Goal: Find specific page/section: Find specific page/section

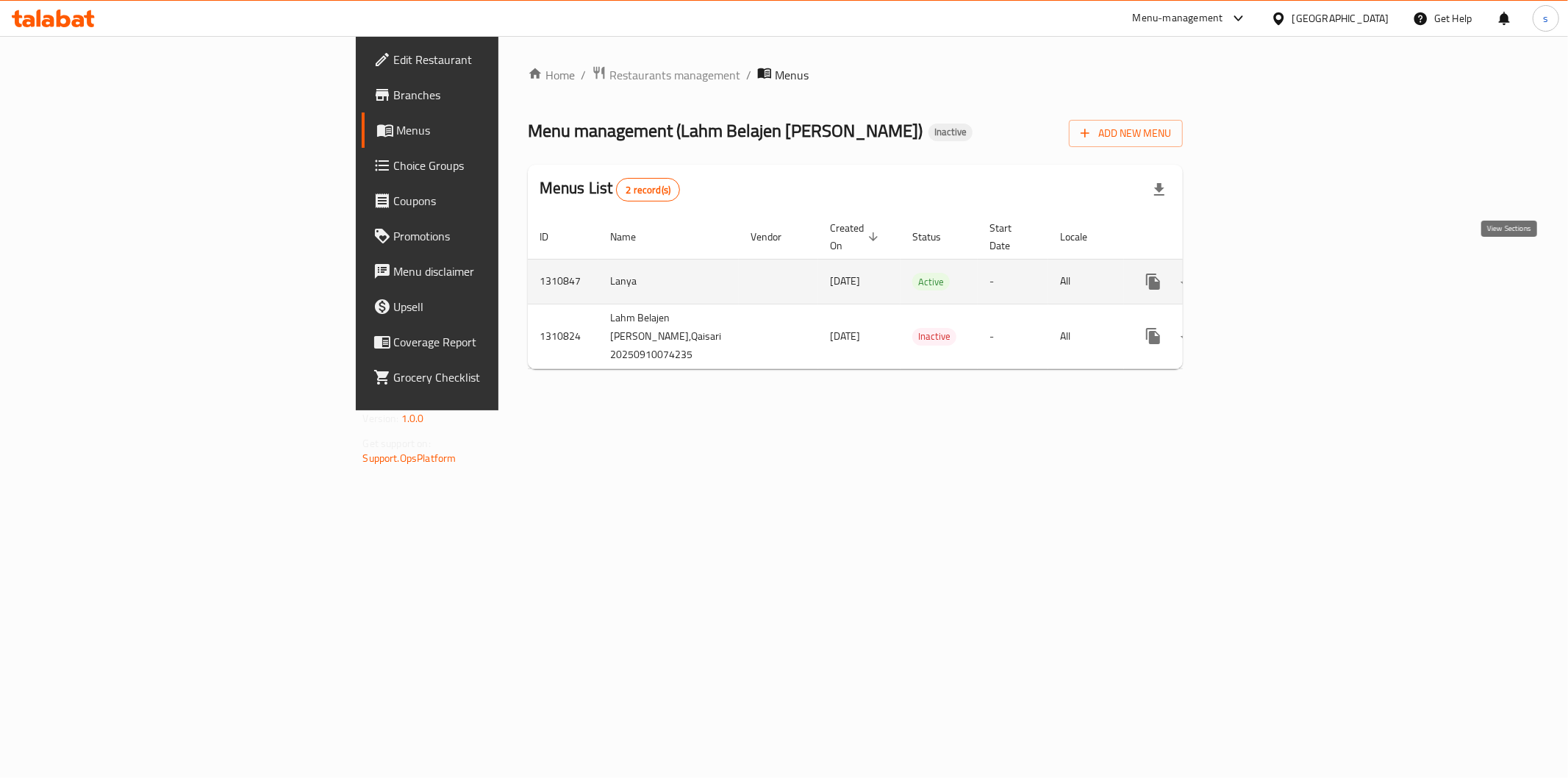
click at [1268, 272] on icon "enhanced table" at bounding box center [1259, 281] width 18 height 18
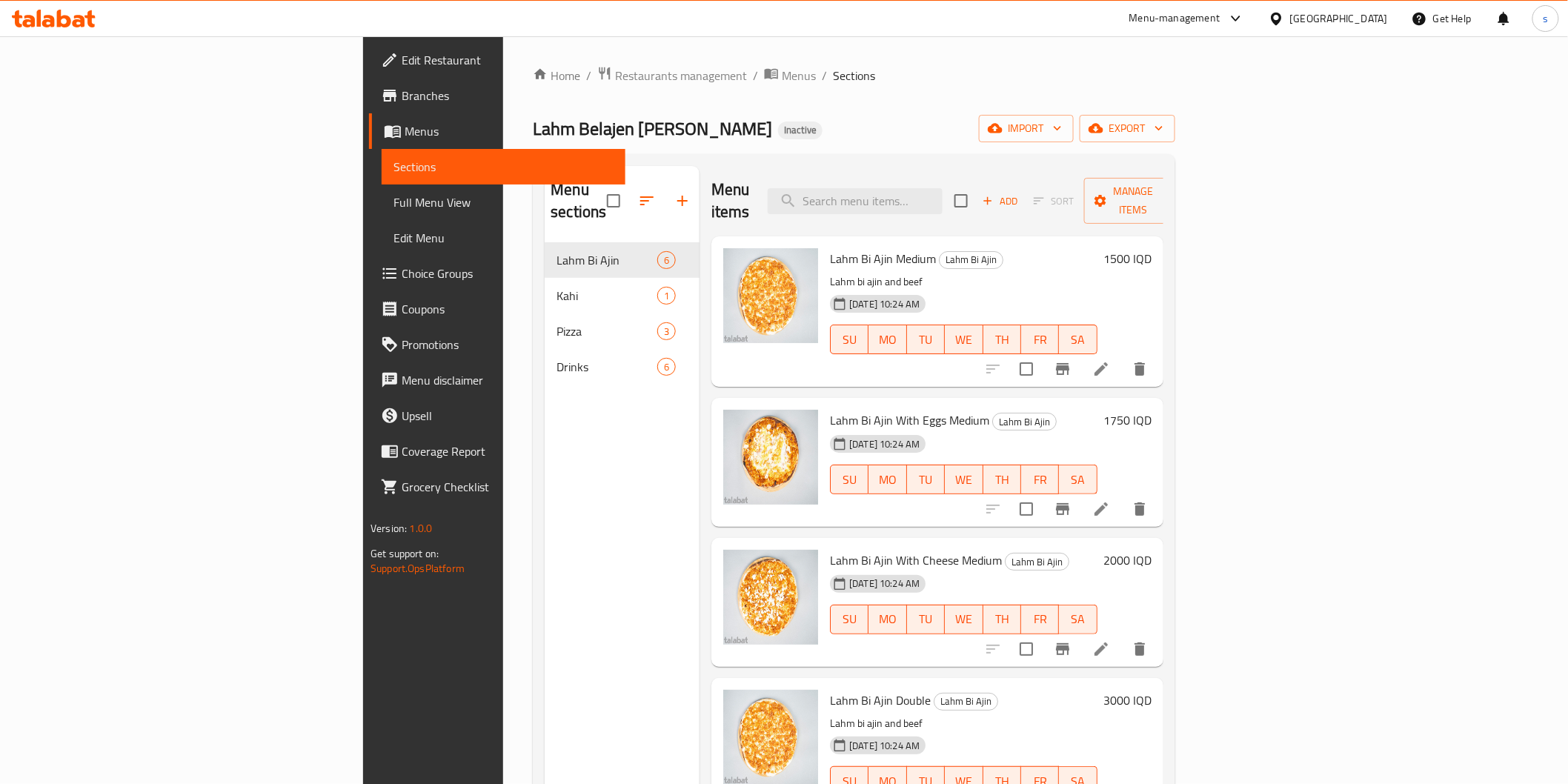
click at [393, 204] on span "Full Menu View" at bounding box center [503, 202] width 220 height 18
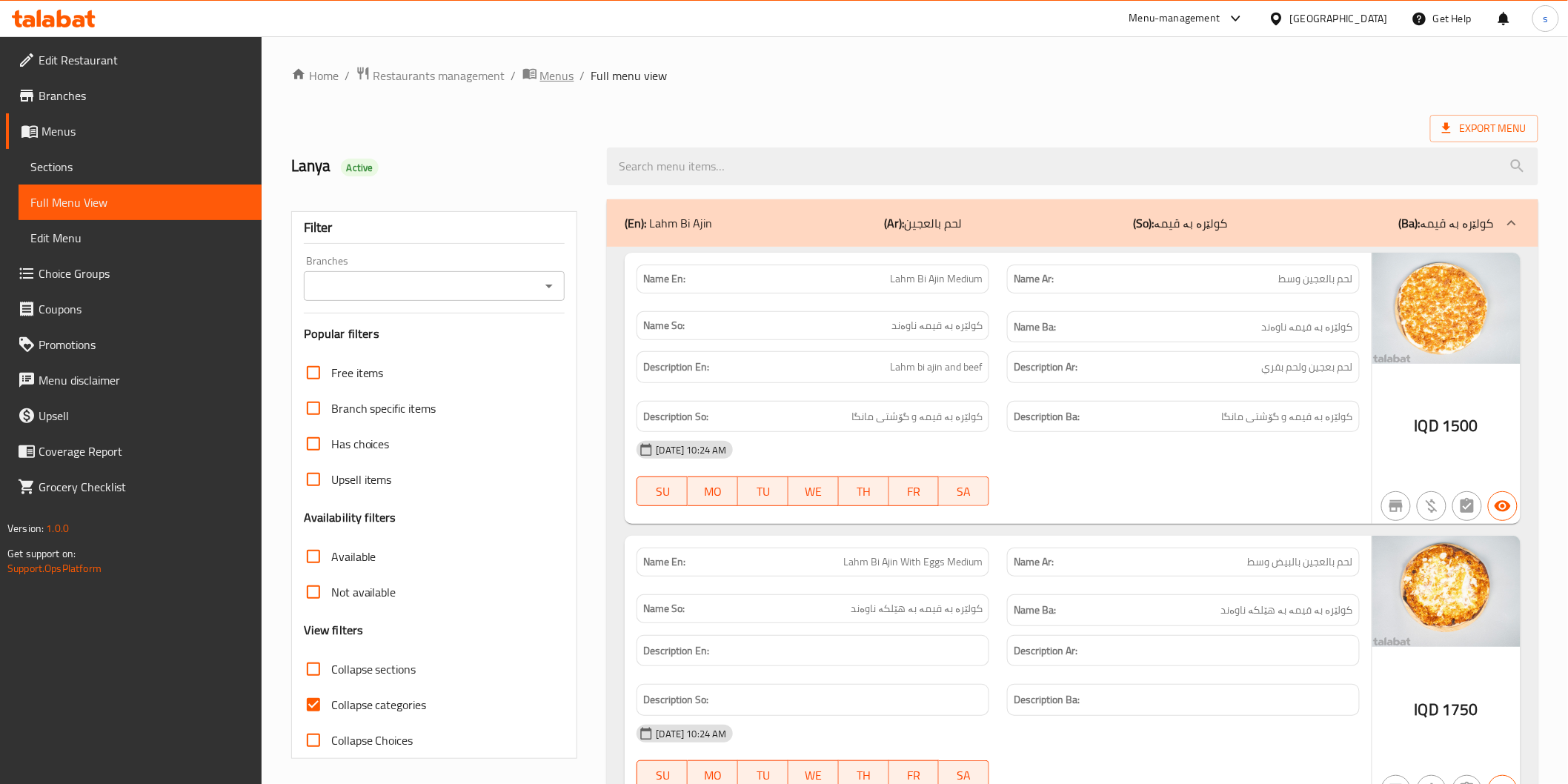
click at [541, 77] on span "Menus" at bounding box center [557, 75] width 34 height 18
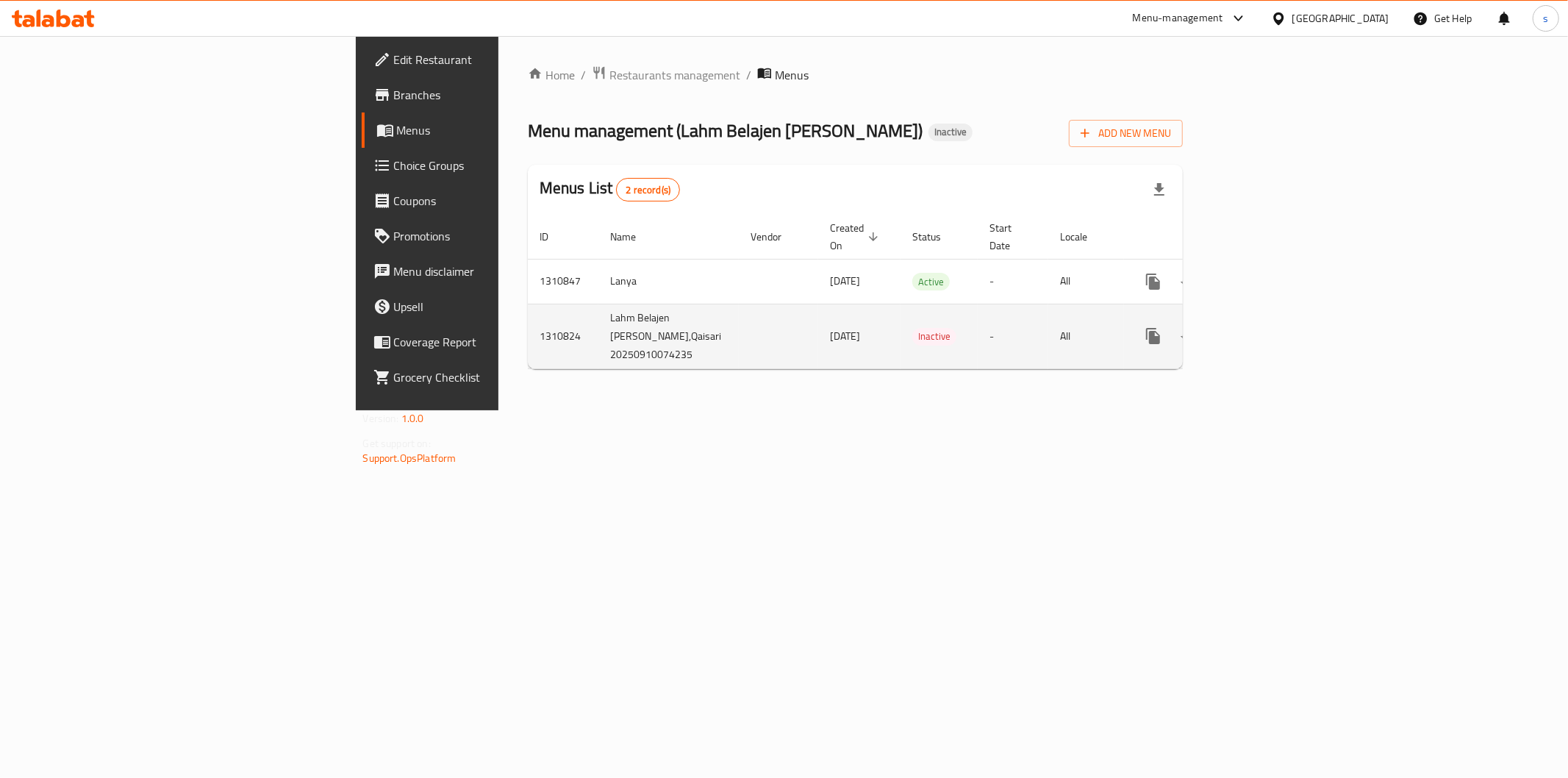
click at [1266, 329] on icon "enhanced table" at bounding box center [1260, 335] width 13 height 13
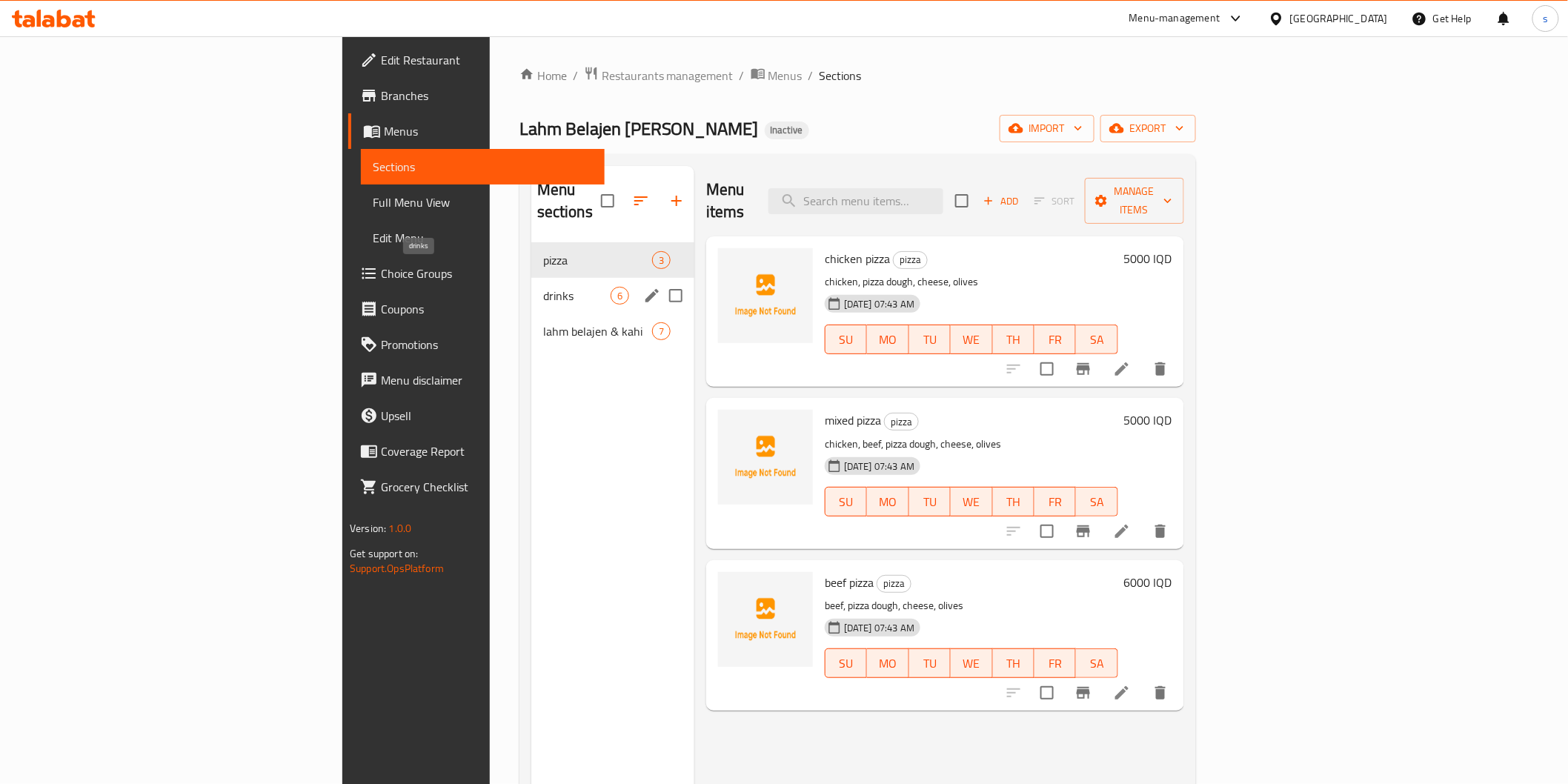
click at [532, 313] on div "lahm [PERSON_NAME] & kahi 7" at bounding box center [613, 331] width 163 height 36
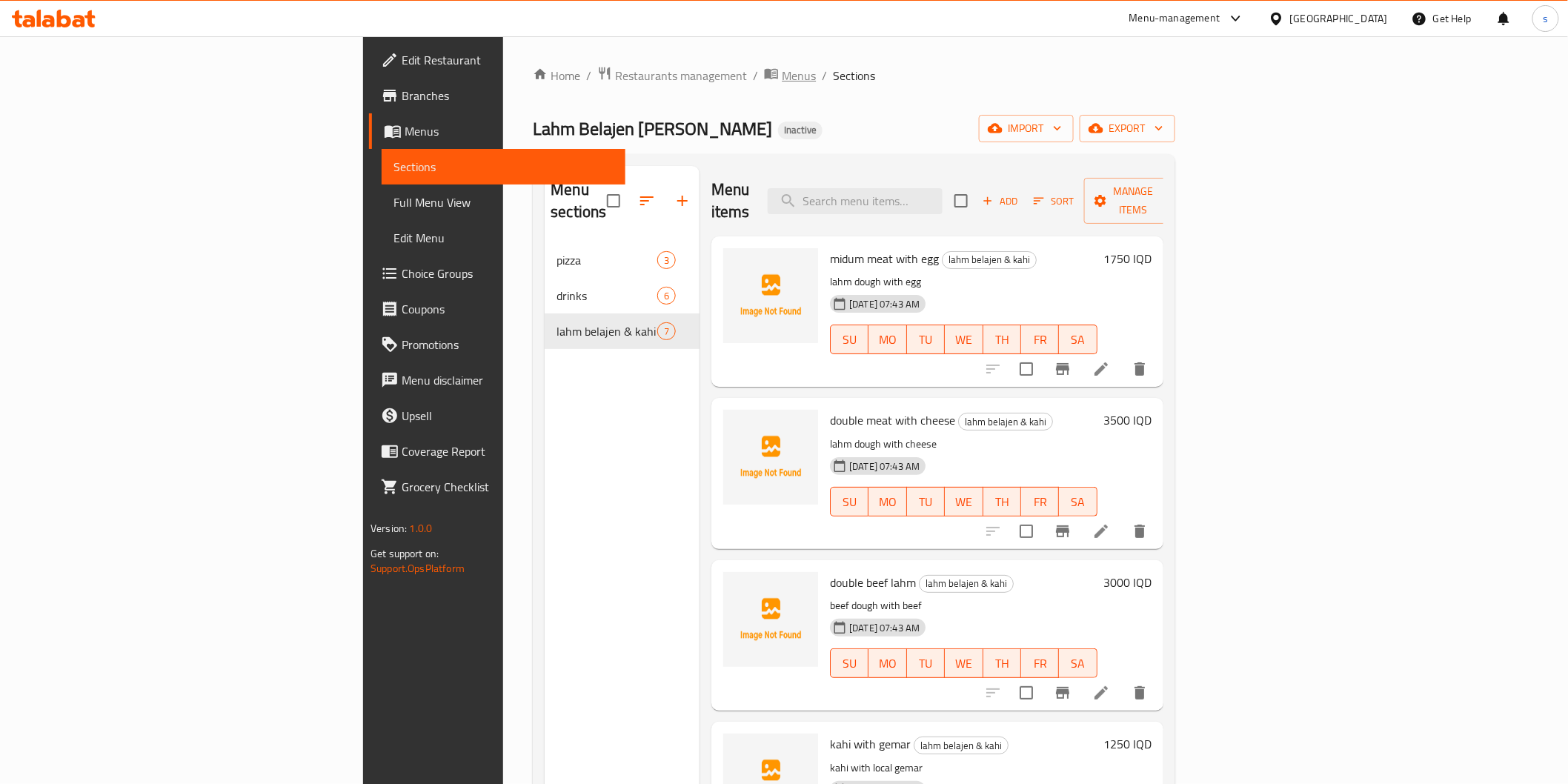
click at [782, 66] on span "Menus" at bounding box center [799, 75] width 34 height 18
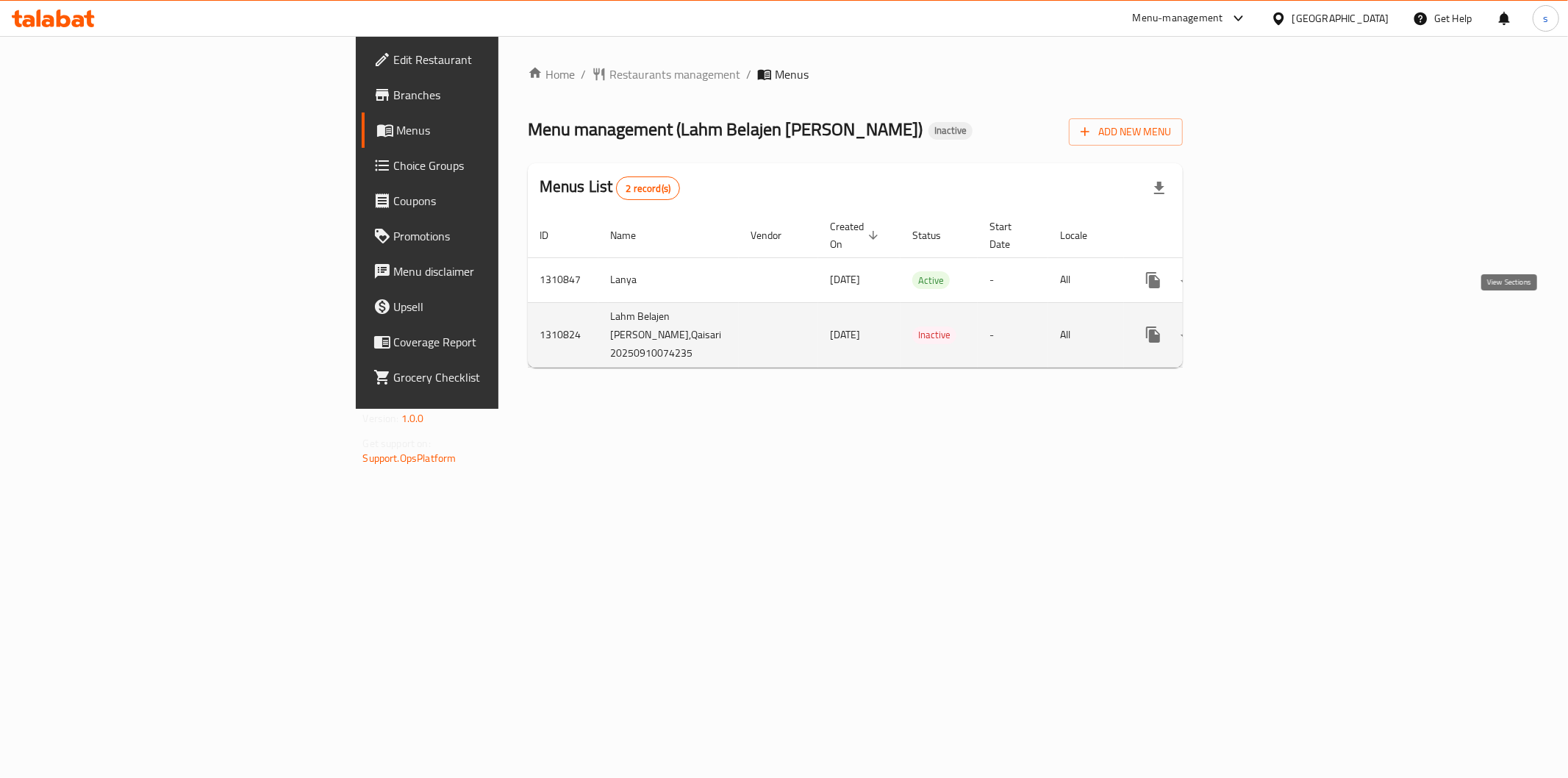
click at [1268, 325] on icon "enhanced table" at bounding box center [1259, 334] width 18 height 18
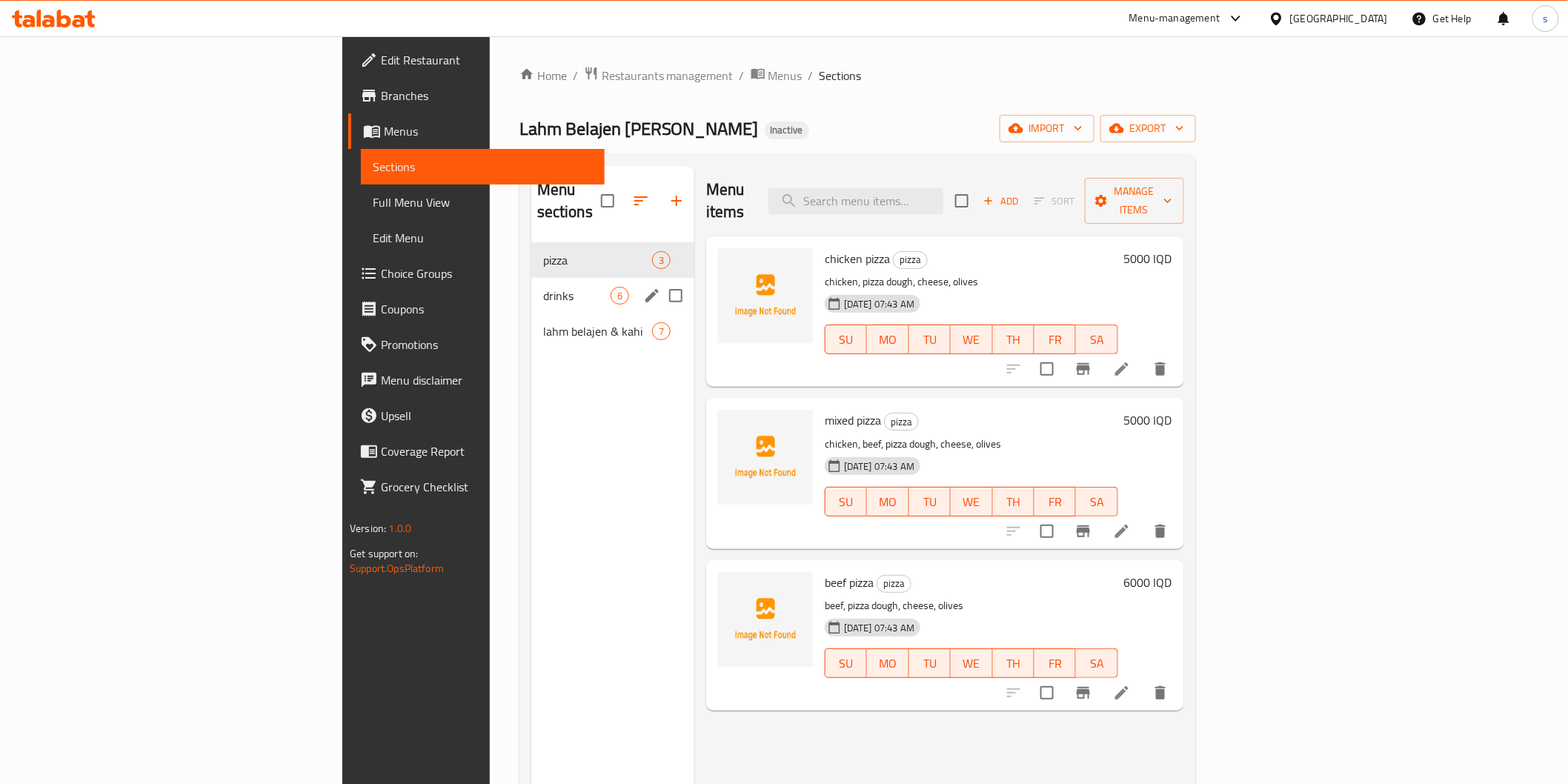
click at [532, 284] on div "drinks 6" at bounding box center [613, 295] width 163 height 36
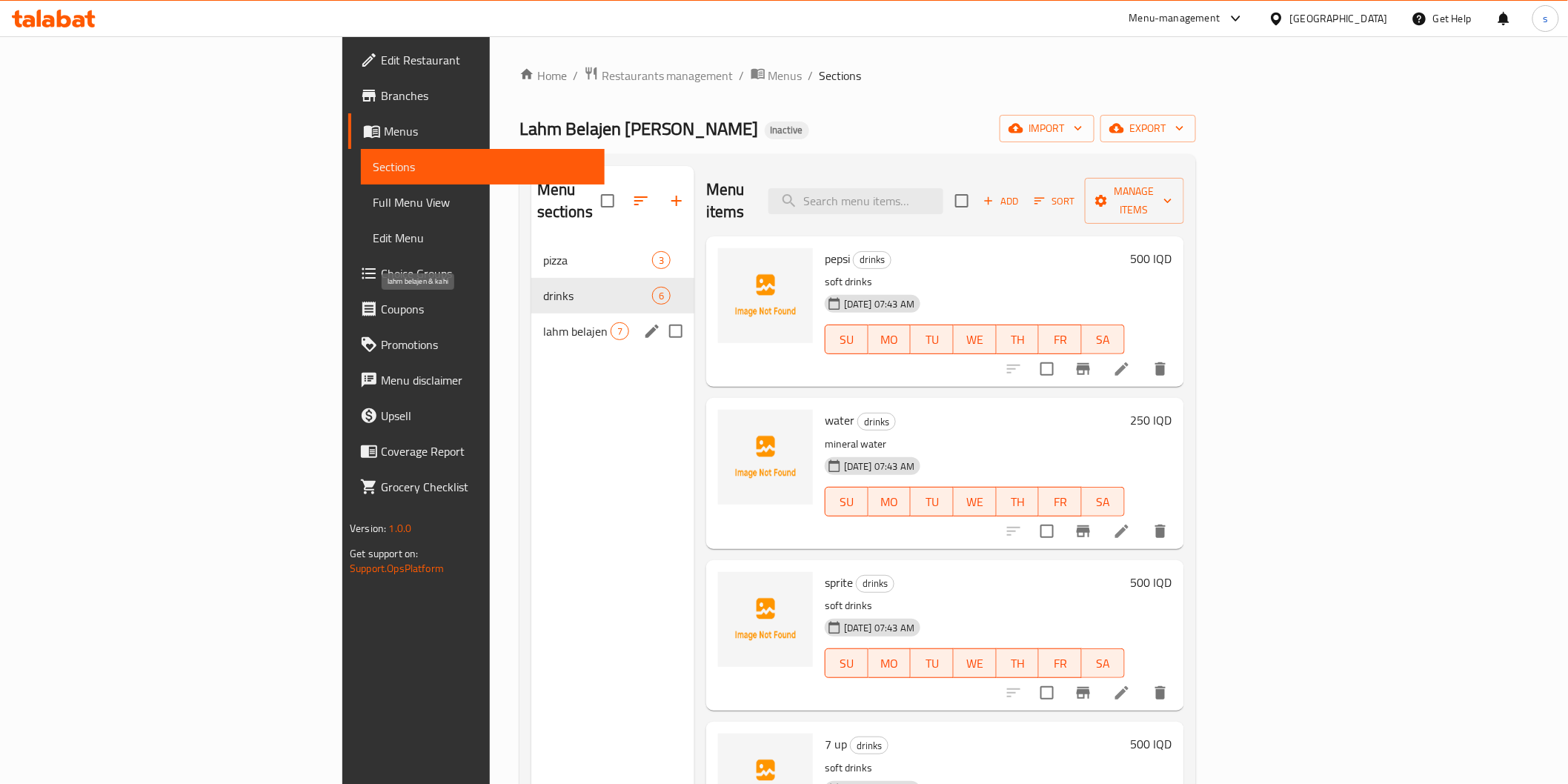
click at [543, 322] on span "lahm belajen & kahi" at bounding box center [576, 330] width 67 height 18
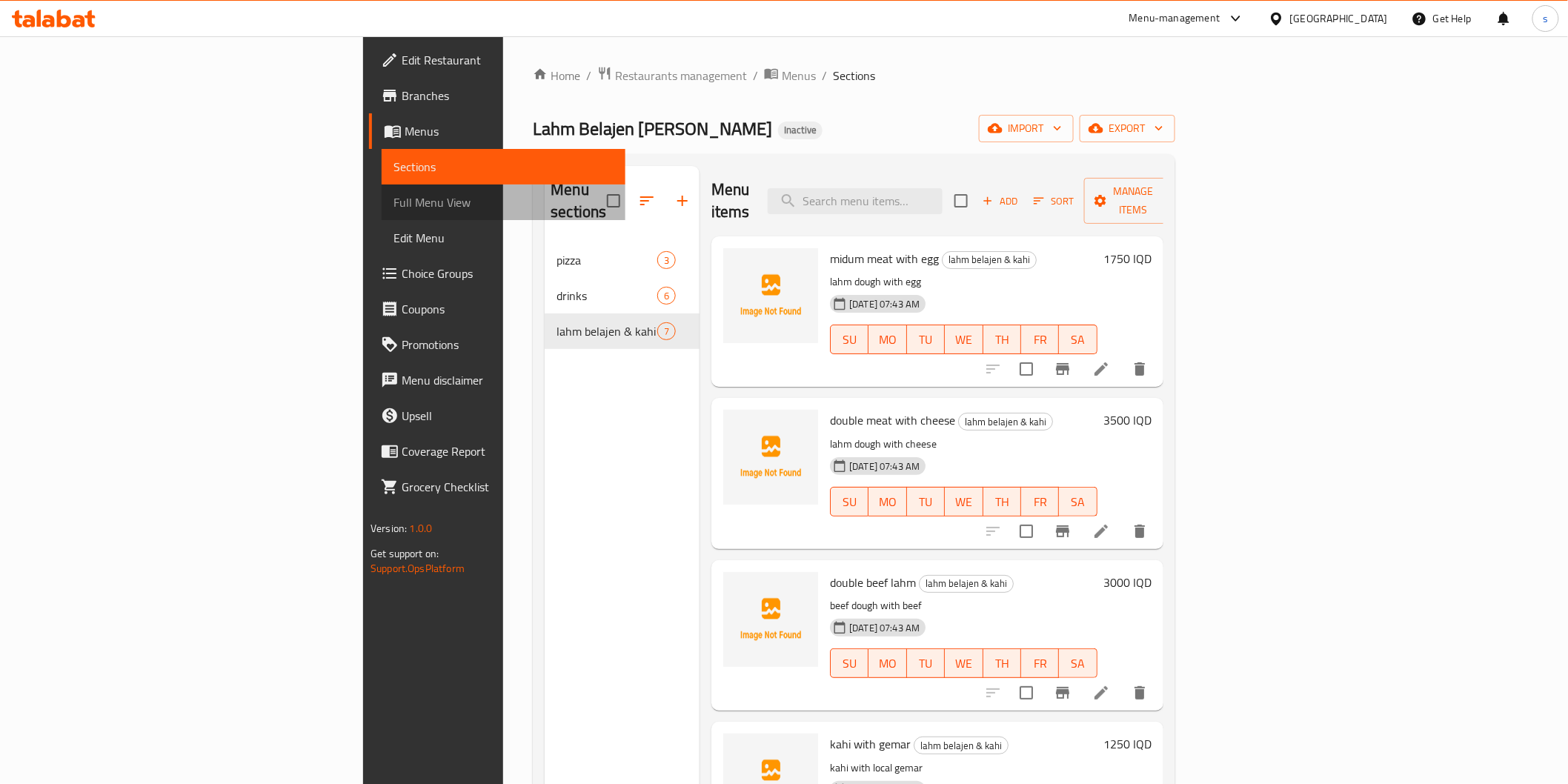
click at [393, 209] on span "Full Menu View" at bounding box center [503, 202] width 220 height 18
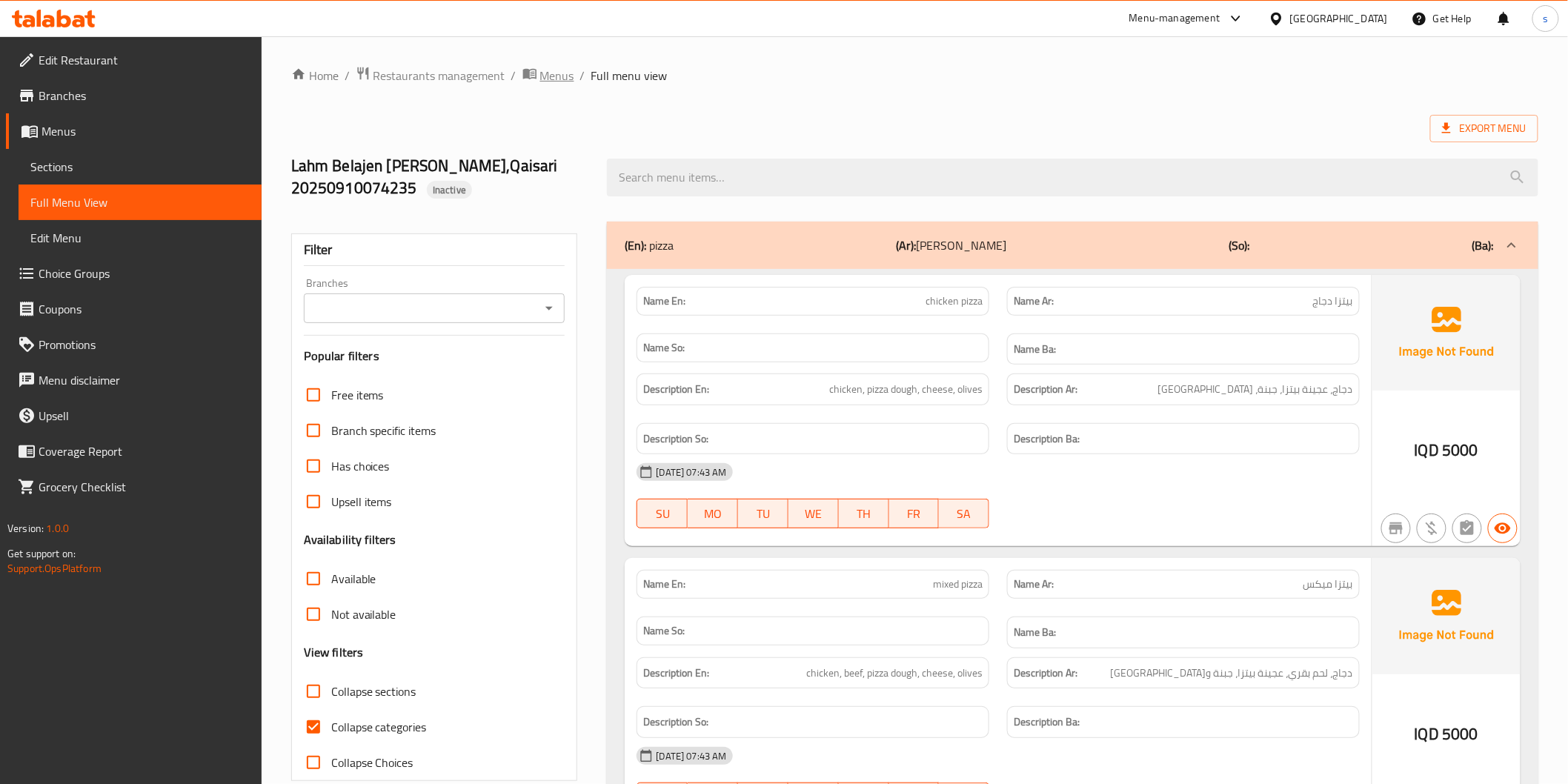
click at [533, 83] on span "breadcrumb" at bounding box center [531, 76] width 18 height 19
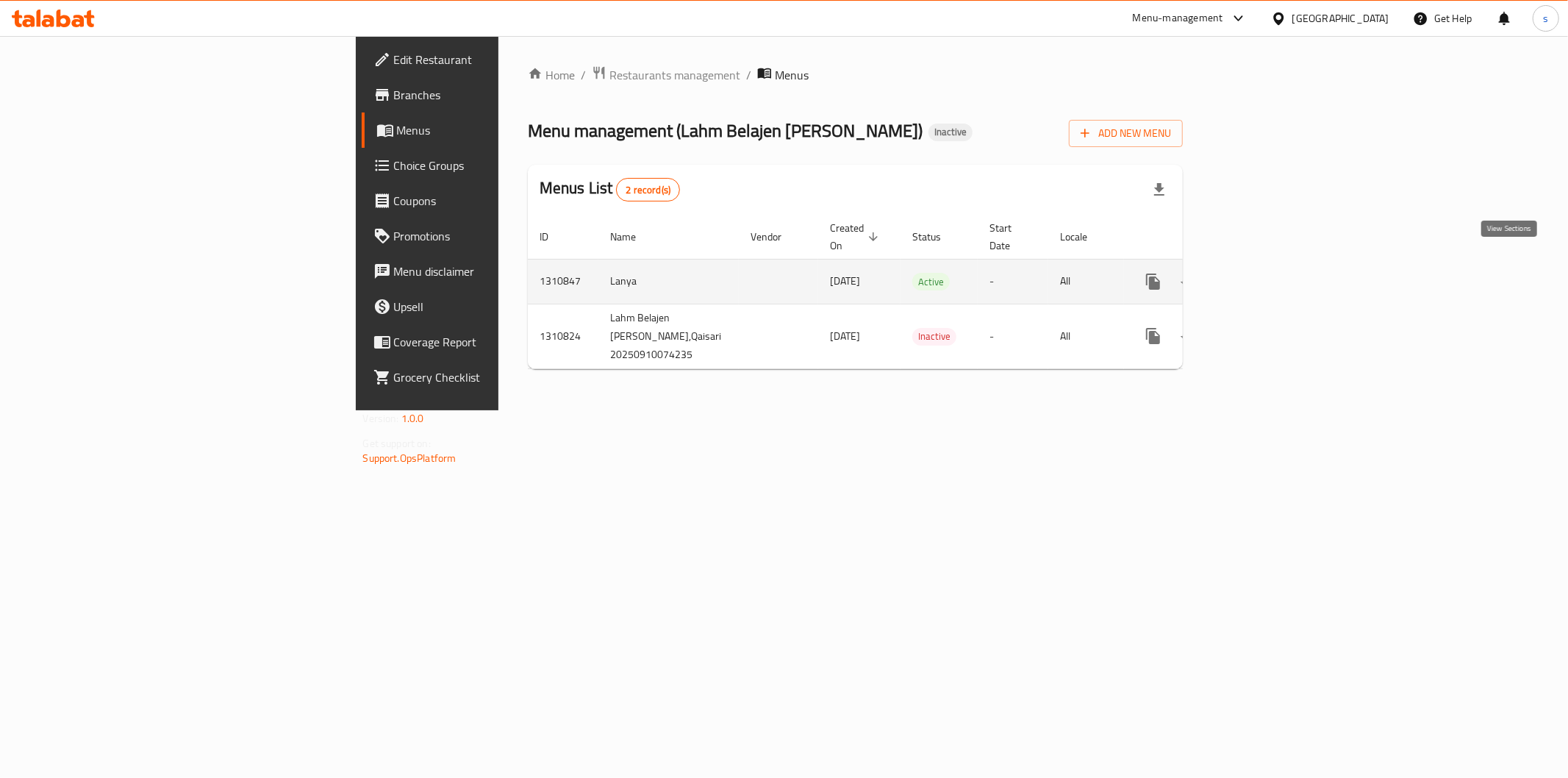
click at [1278, 270] on link "enhanced table" at bounding box center [1260, 282] width 36 height 36
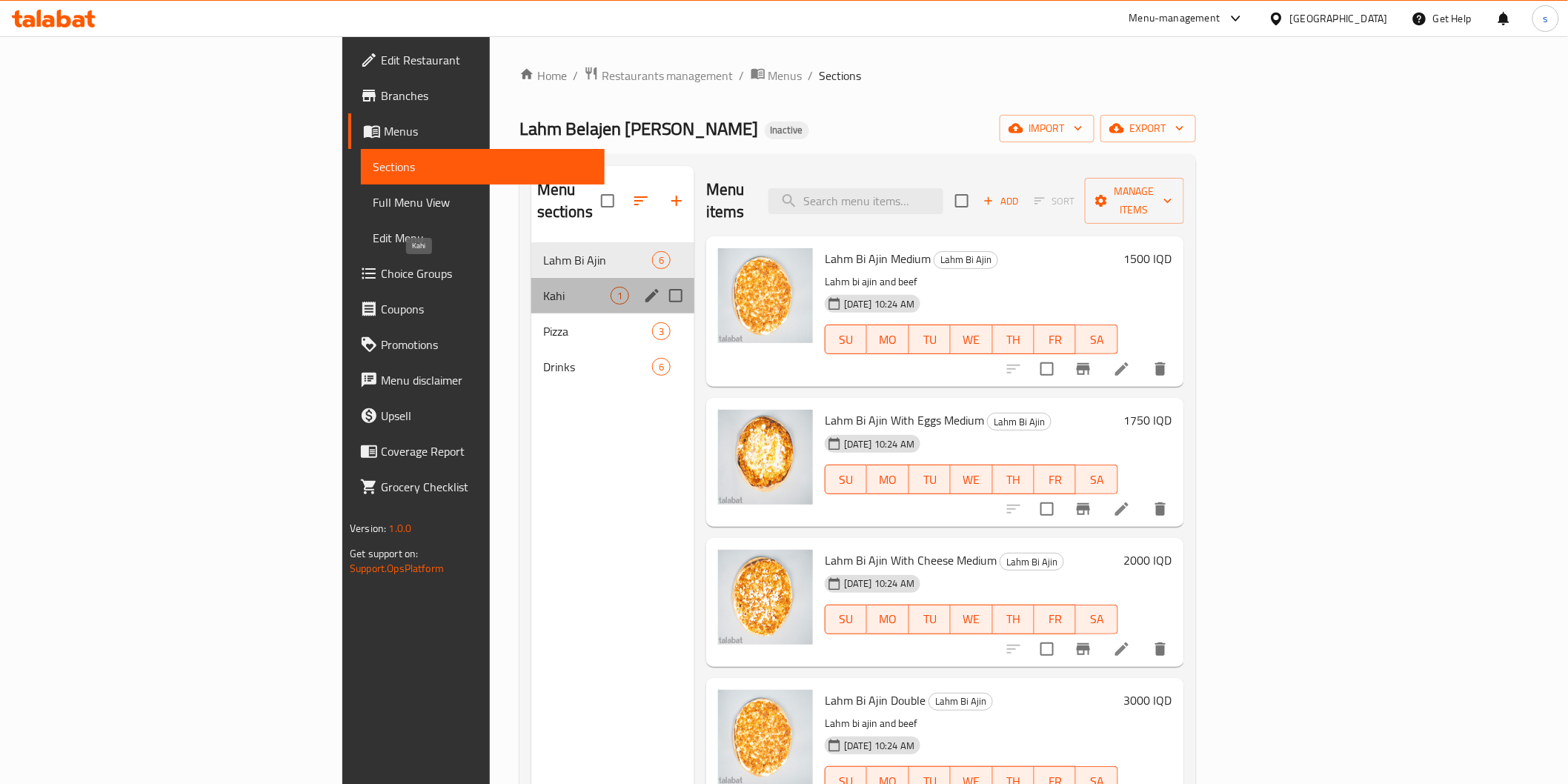
click at [543, 287] on span "Kahi" at bounding box center [576, 295] width 67 height 18
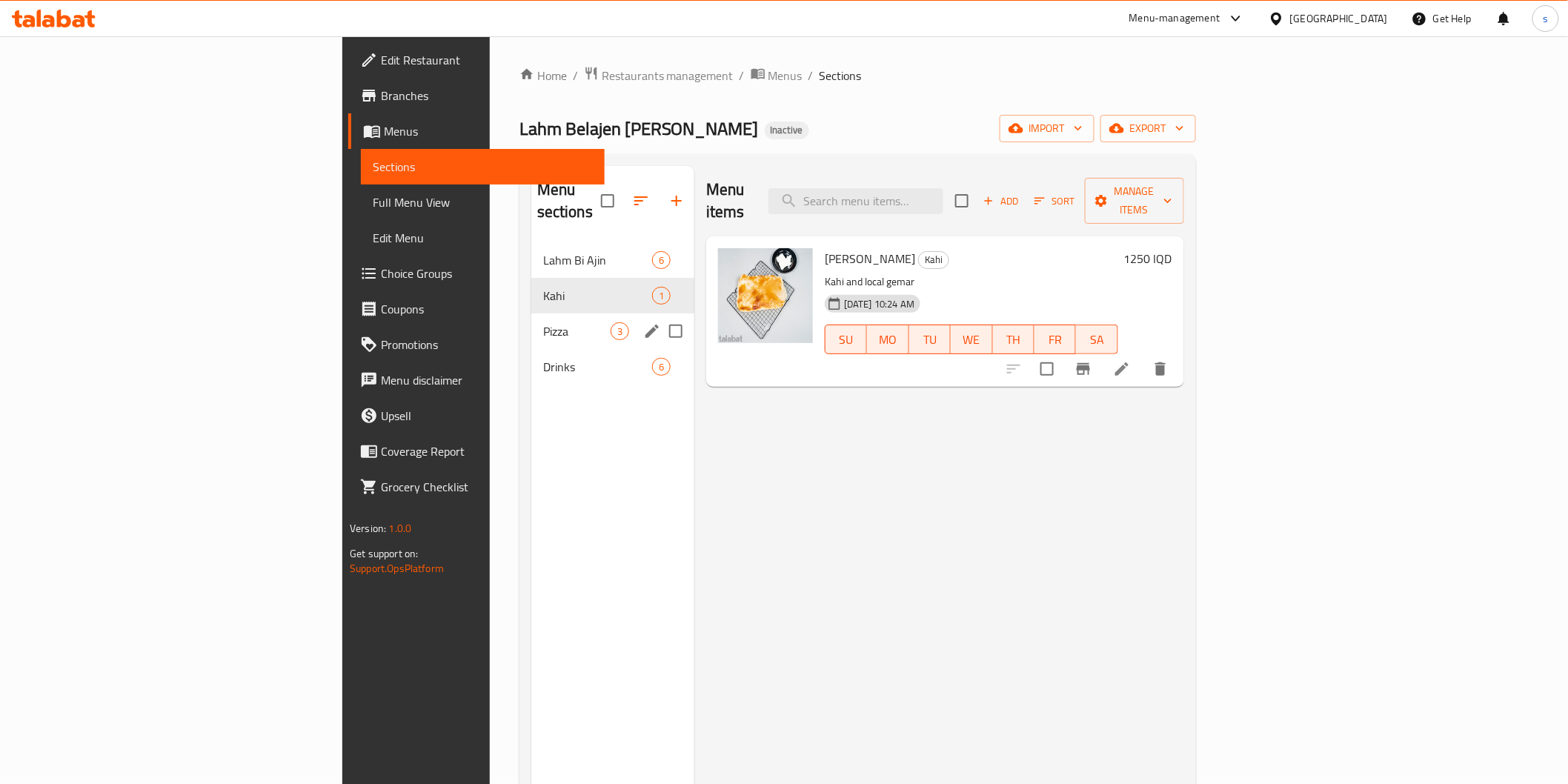
click at [532, 313] on div "Pizza 3" at bounding box center [613, 331] width 163 height 36
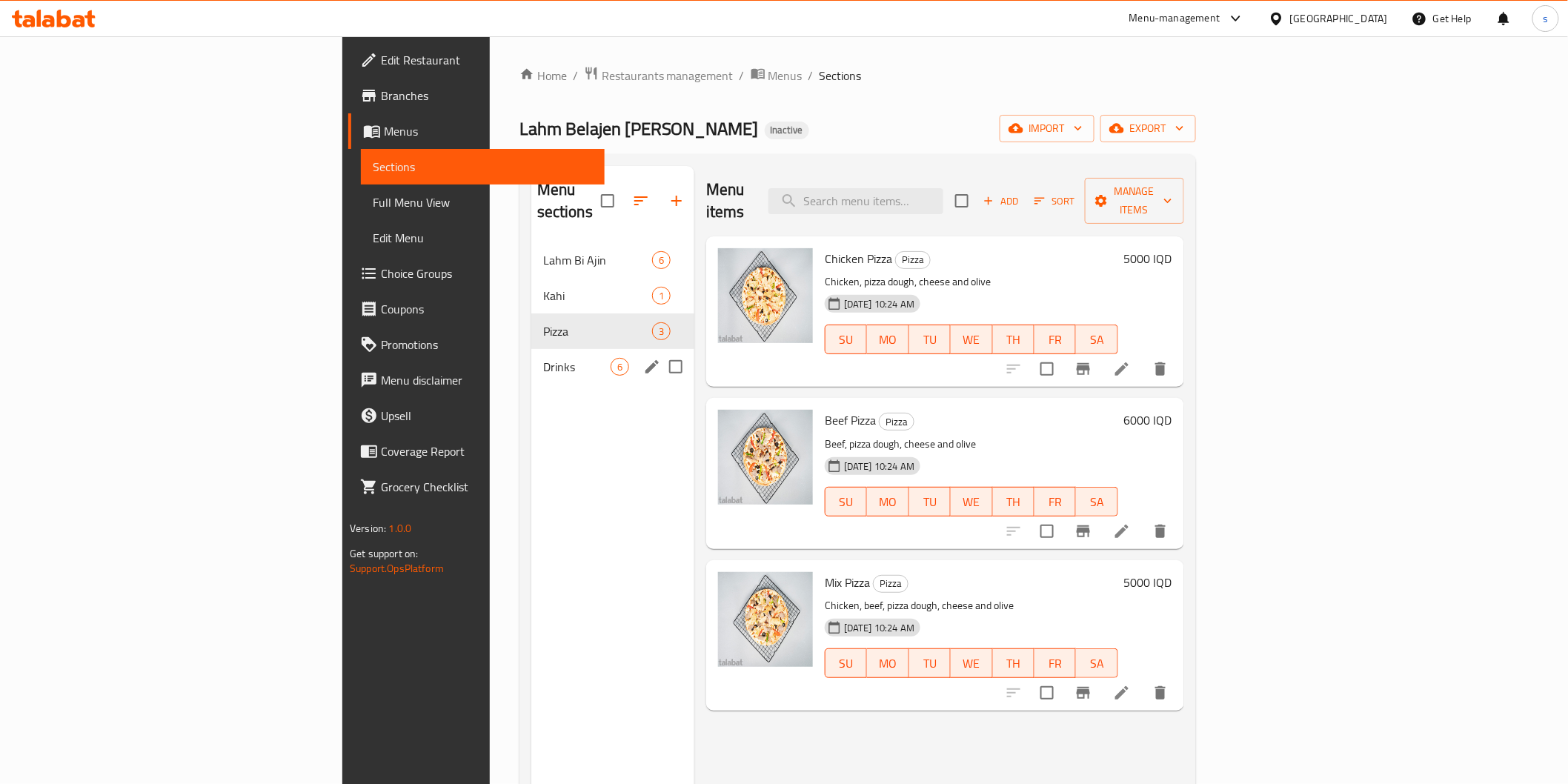
click at [532, 348] on div "Drinks 6" at bounding box center [613, 366] width 163 height 36
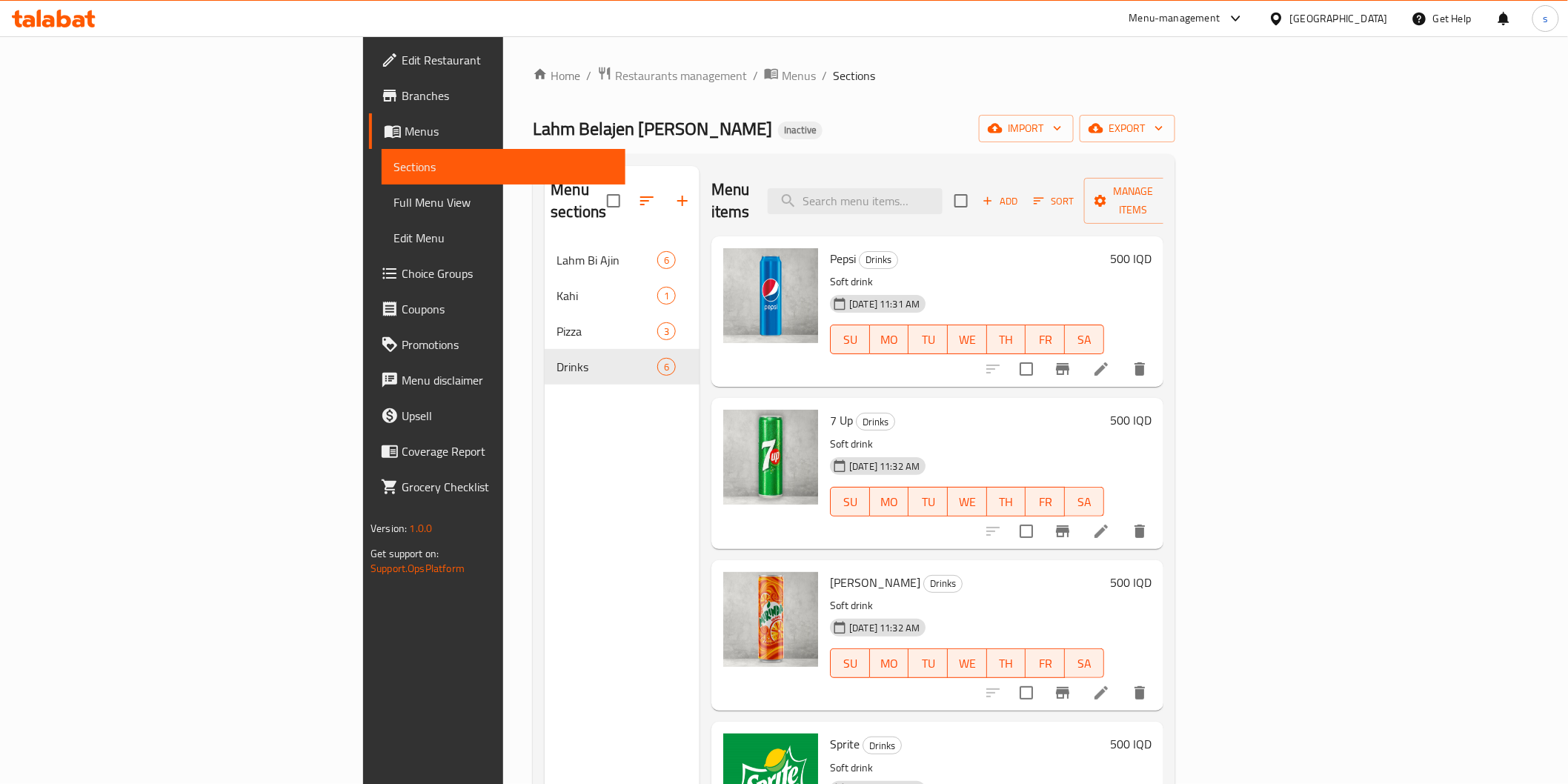
click at [393, 207] on span "Full Menu View" at bounding box center [503, 202] width 220 height 18
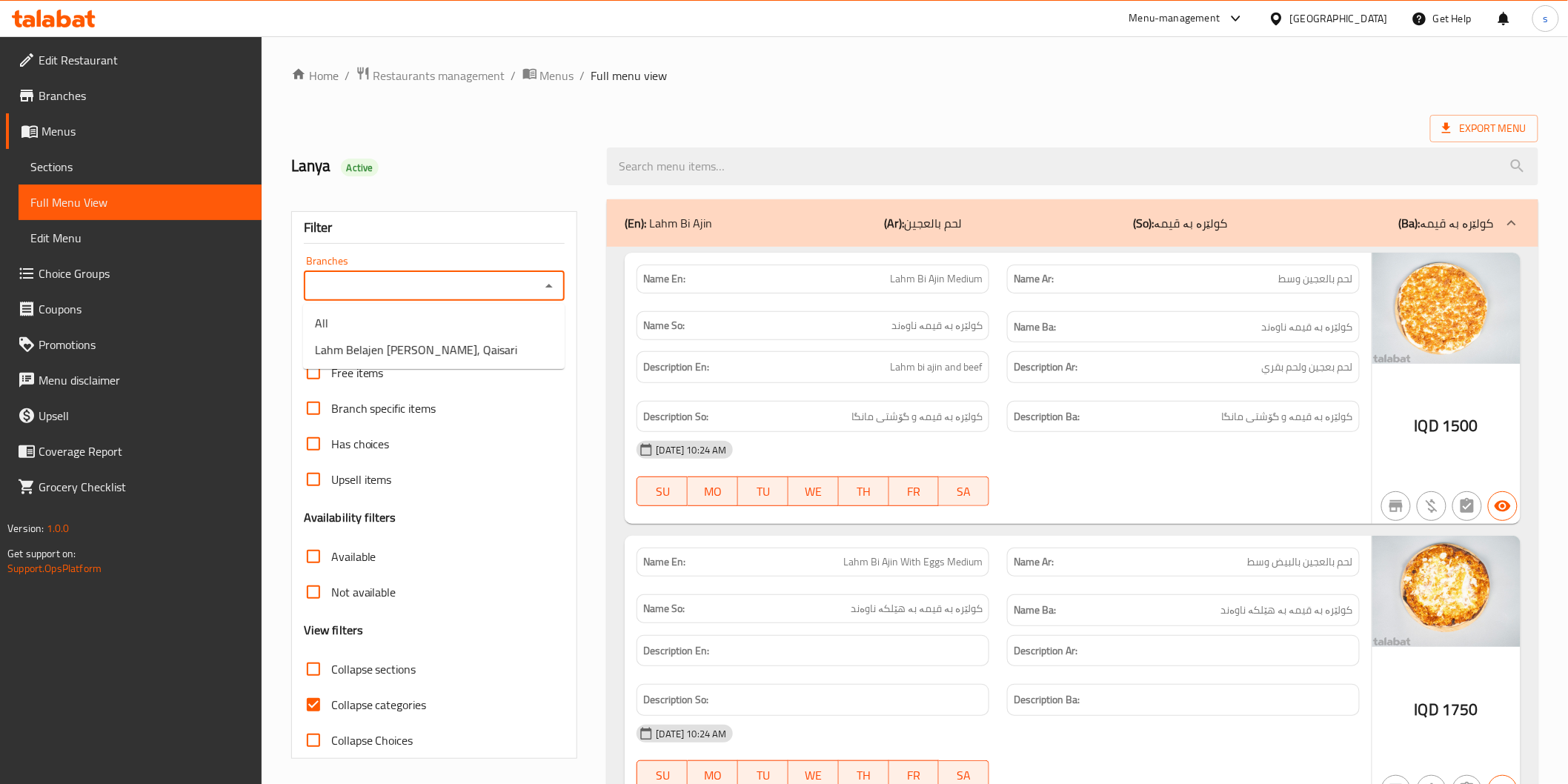
click at [417, 294] on input "Branches" at bounding box center [422, 286] width 228 height 21
click at [434, 349] on span "Lahm Belajen Abu Farah, Qaisari" at bounding box center [416, 349] width 203 height 18
type input "Lahm Belajen Abu Farah, Qaisari"
click at [398, 711] on span "Collapse categories" at bounding box center [379, 704] width 96 height 18
click at [332, 711] on input "Collapse categories" at bounding box center [314, 704] width 36 height 36
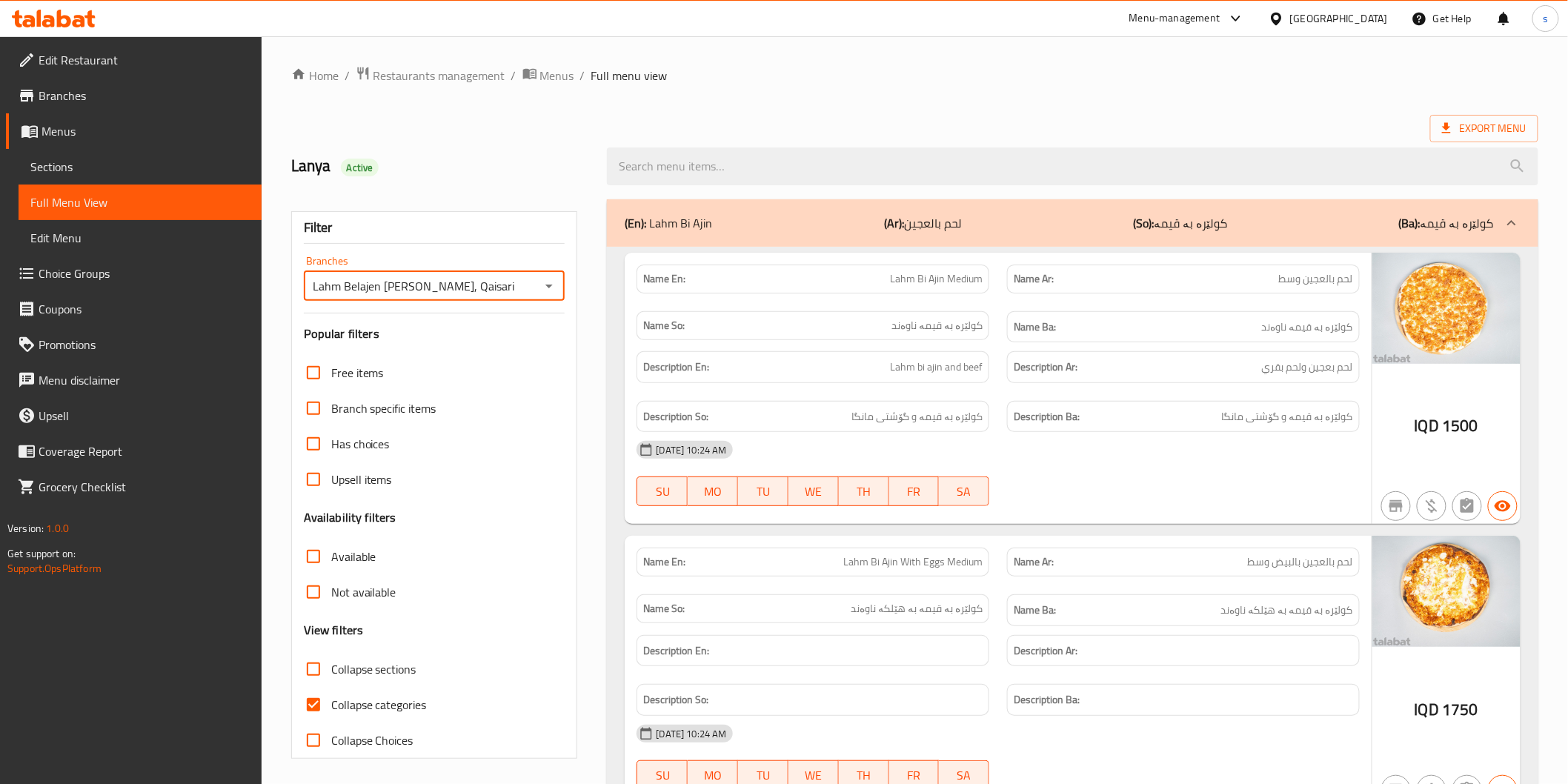
checkbox input "false"
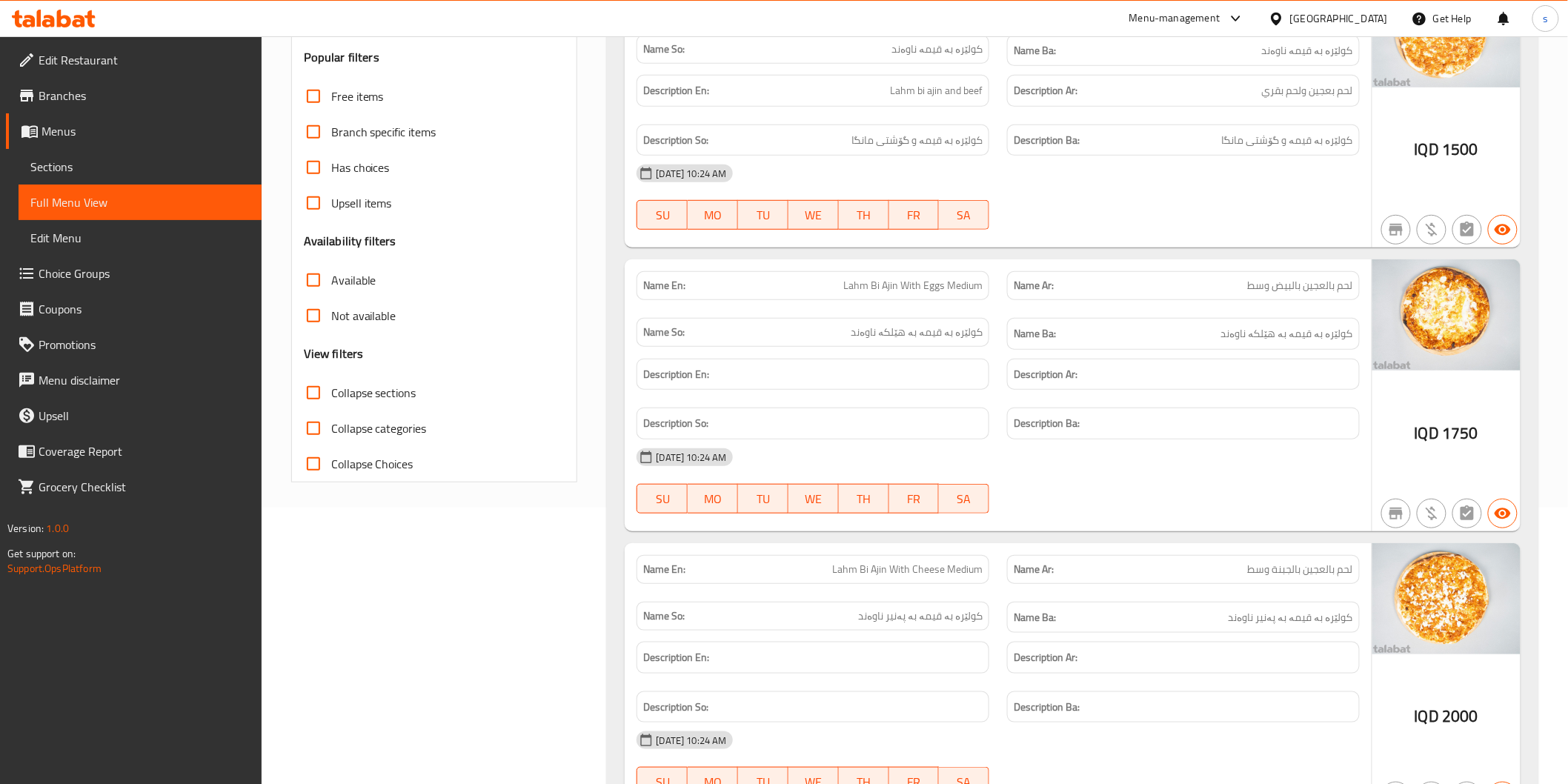
scroll to position [246, 0]
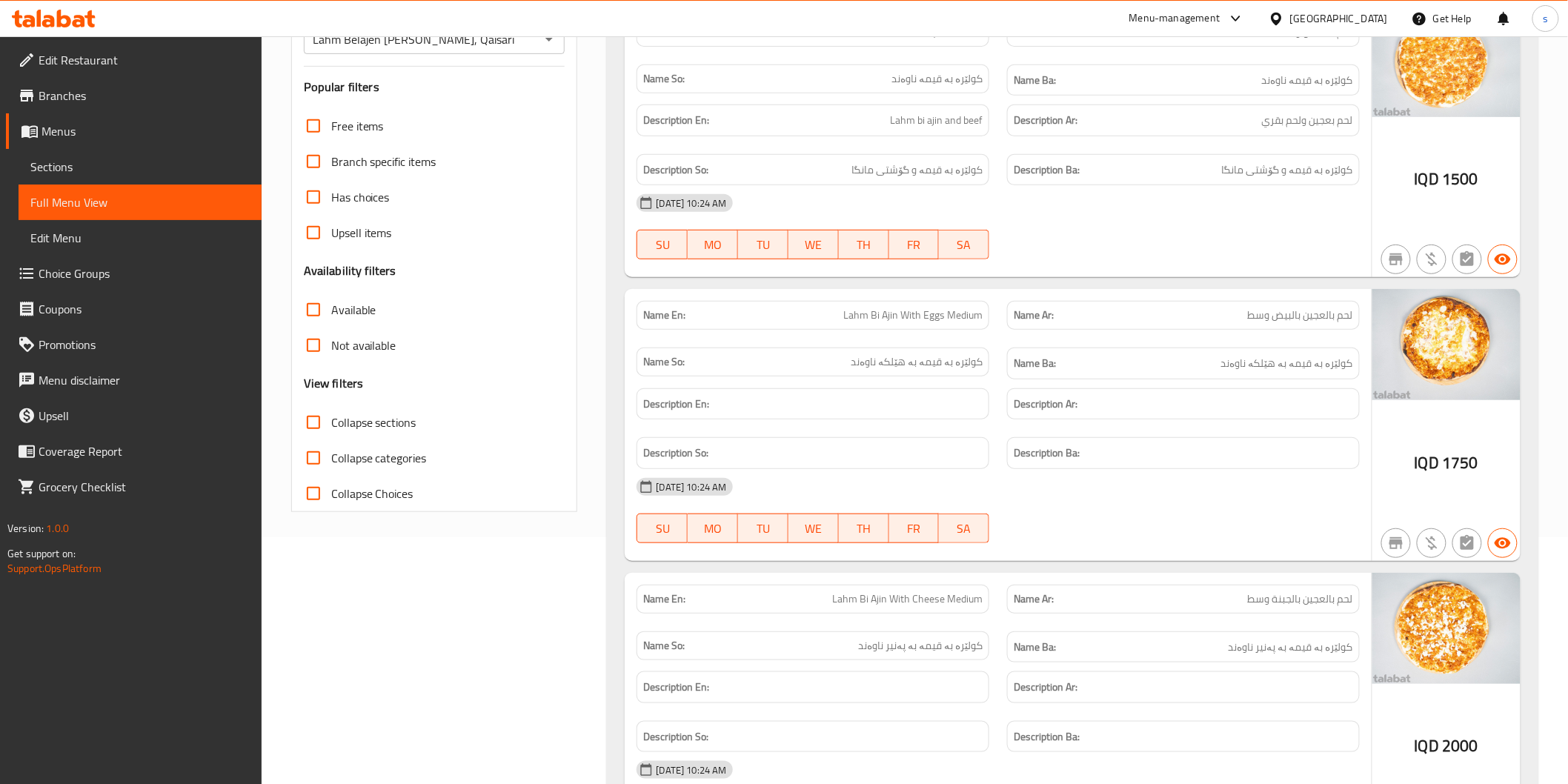
click at [1054, 536] on div at bounding box center [1183, 543] width 370 height 18
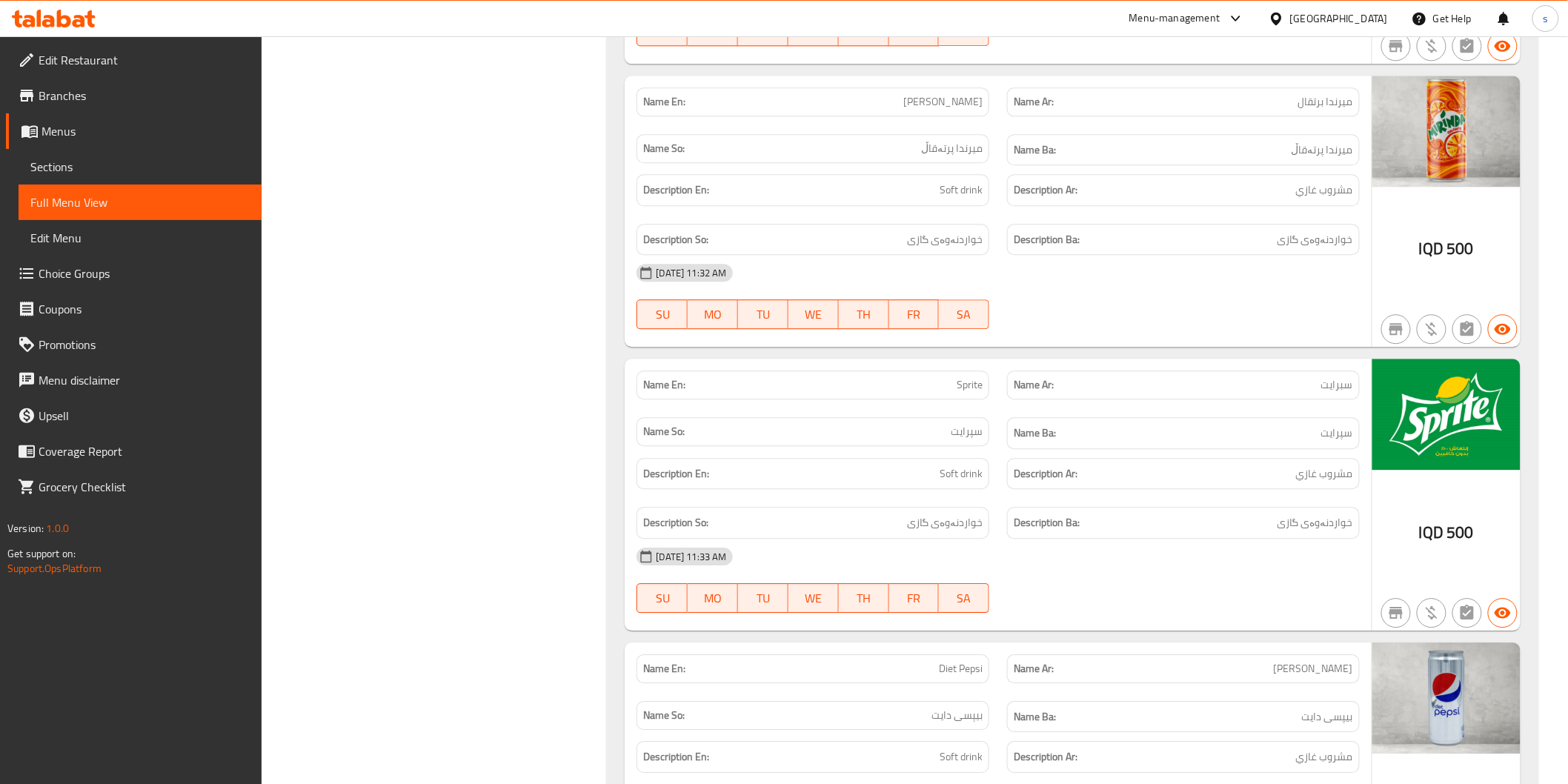
scroll to position [3646, 0]
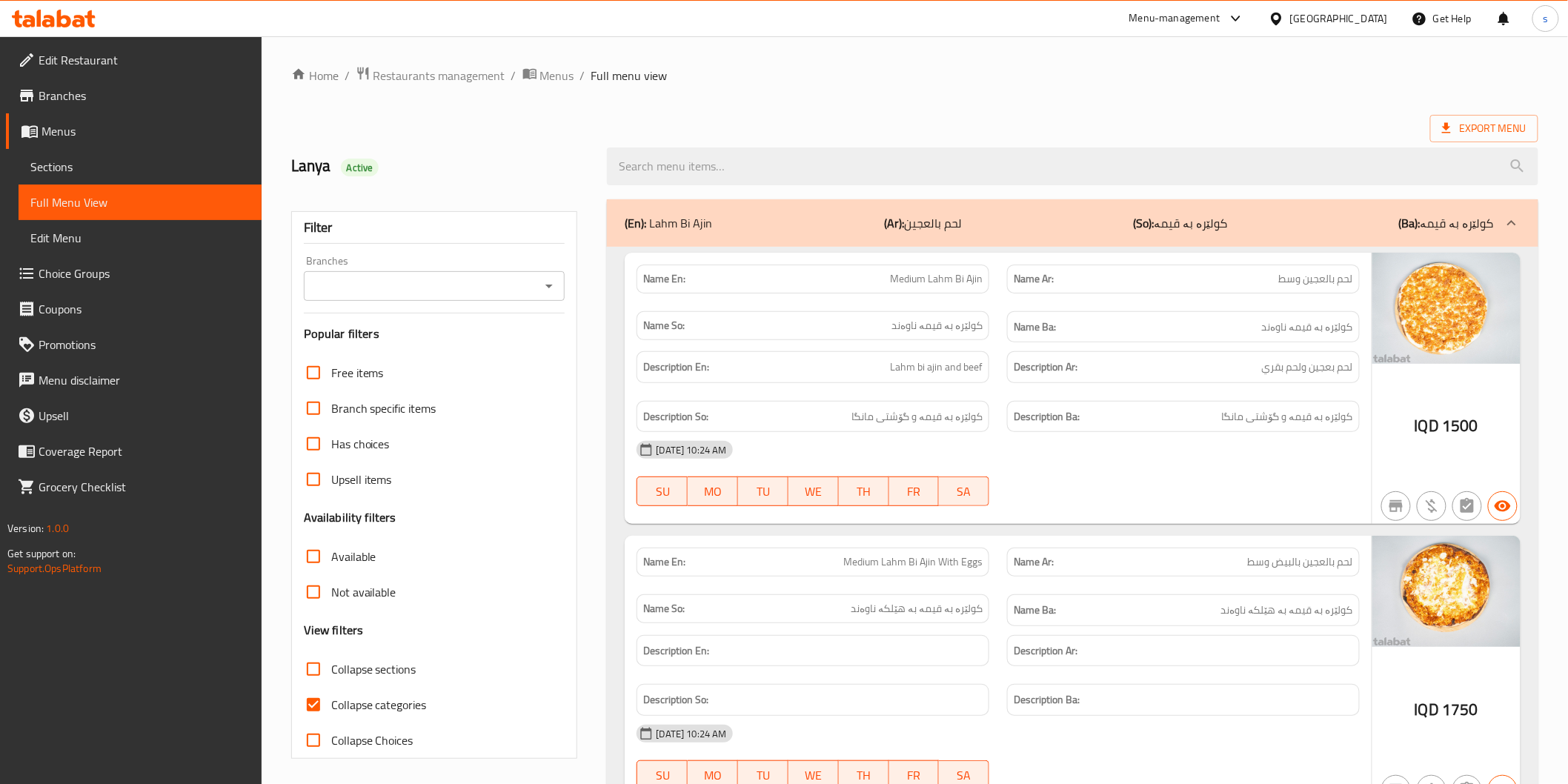
click at [501, 284] on input "Branches" at bounding box center [422, 286] width 228 height 21
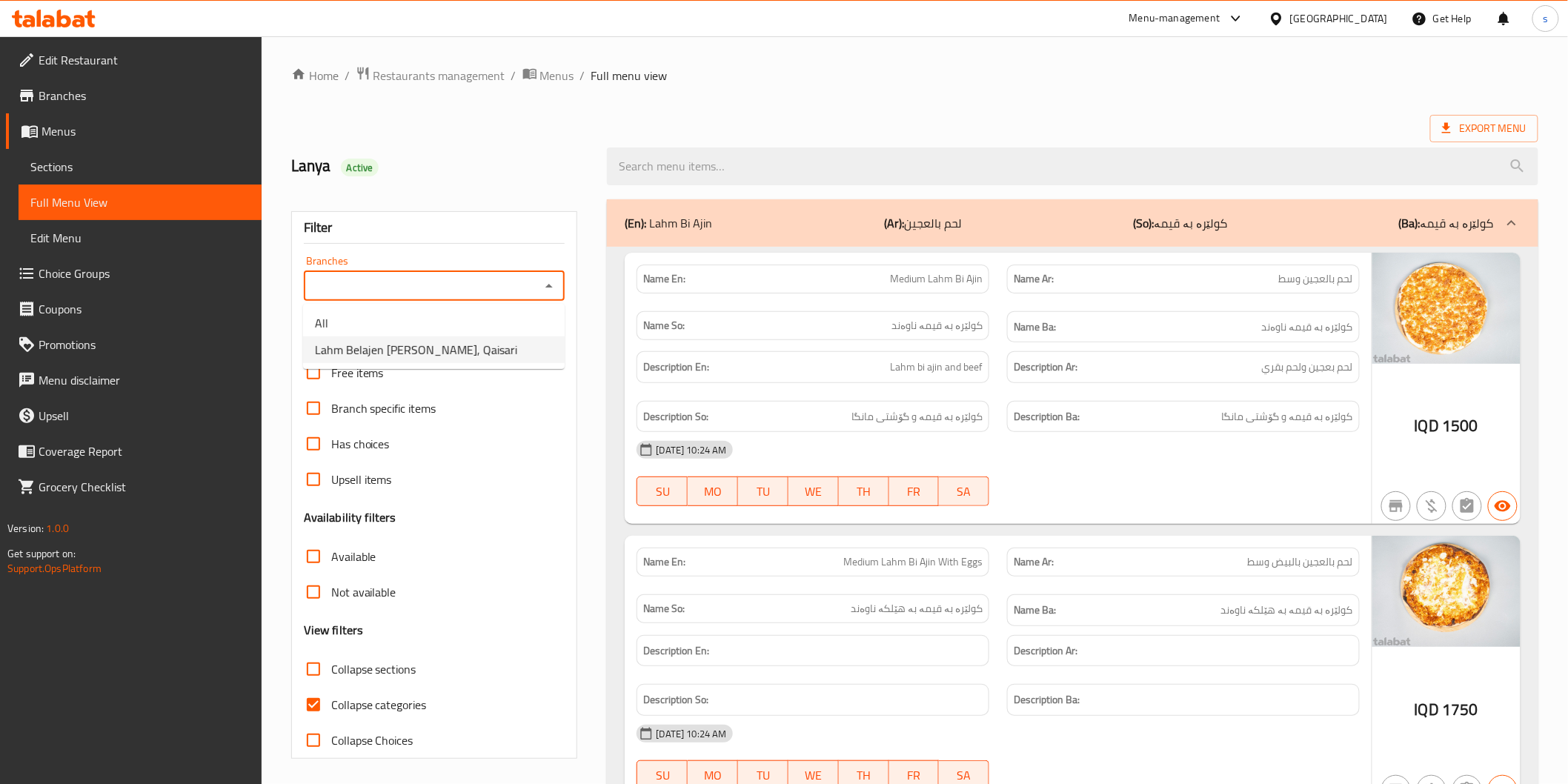
click at [484, 345] on li "Lahm Belajen [PERSON_NAME], Qaisari" at bounding box center [434, 349] width 261 height 27
type input "Lahm Belajen [PERSON_NAME], Qaisari"
click at [345, 715] on label "Collapse categories" at bounding box center [361, 704] width 131 height 36
click at [332, 715] on input "Collapse categories" at bounding box center [314, 704] width 36 height 36
checkbox input "false"
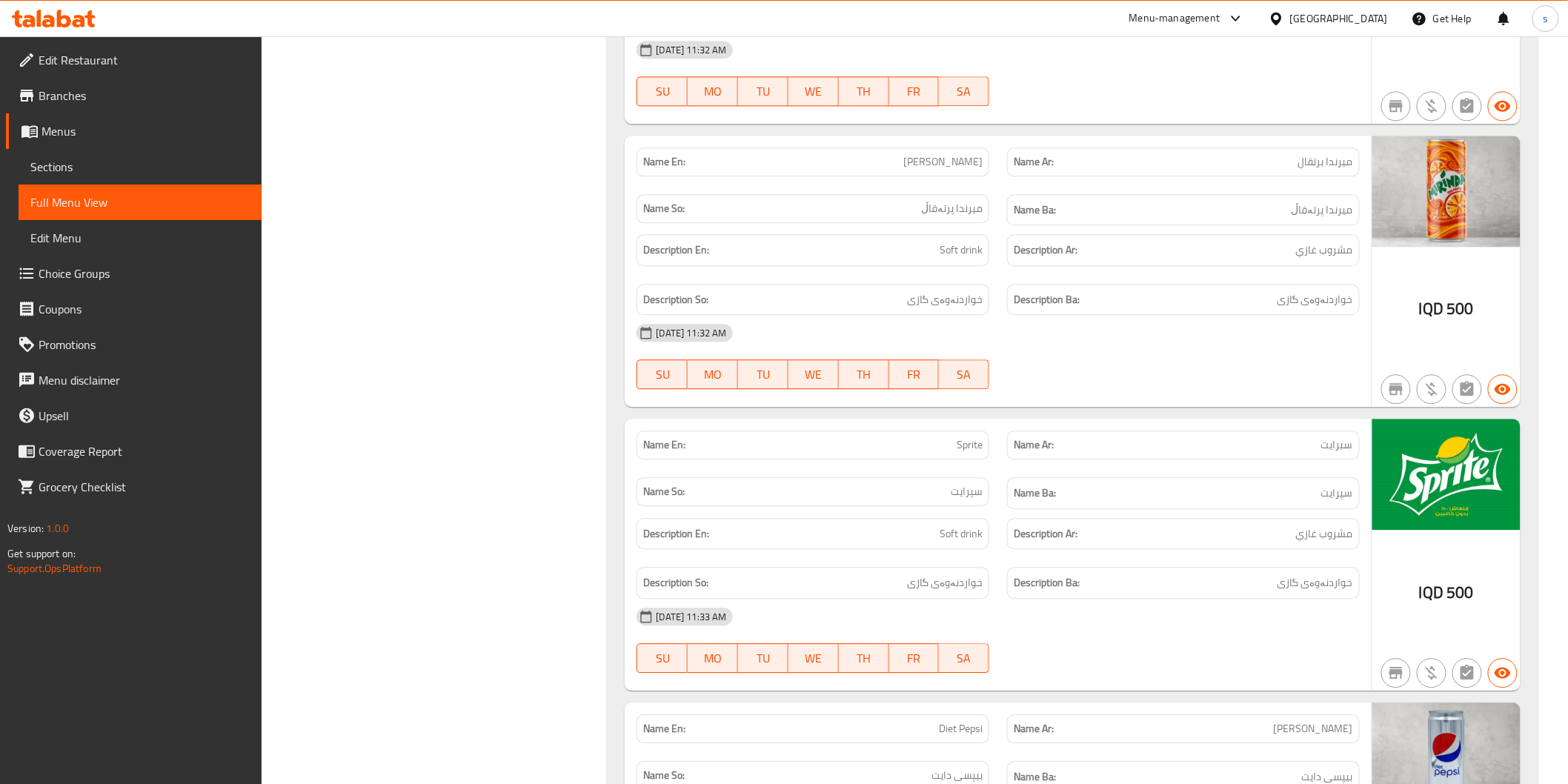
scroll to position [3646, 0]
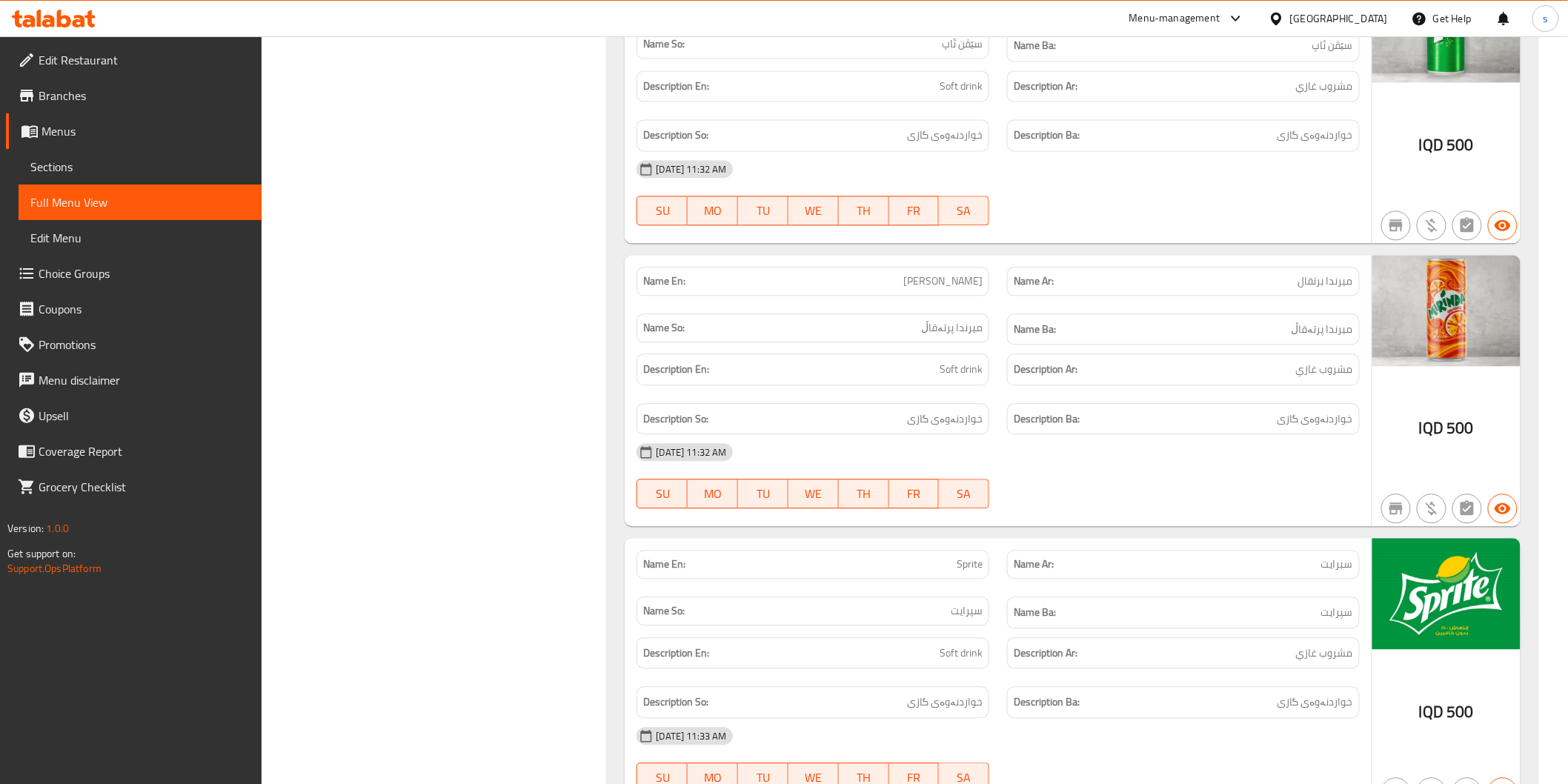
click at [80, 13] on icon at bounding box center [54, 18] width 83 height 18
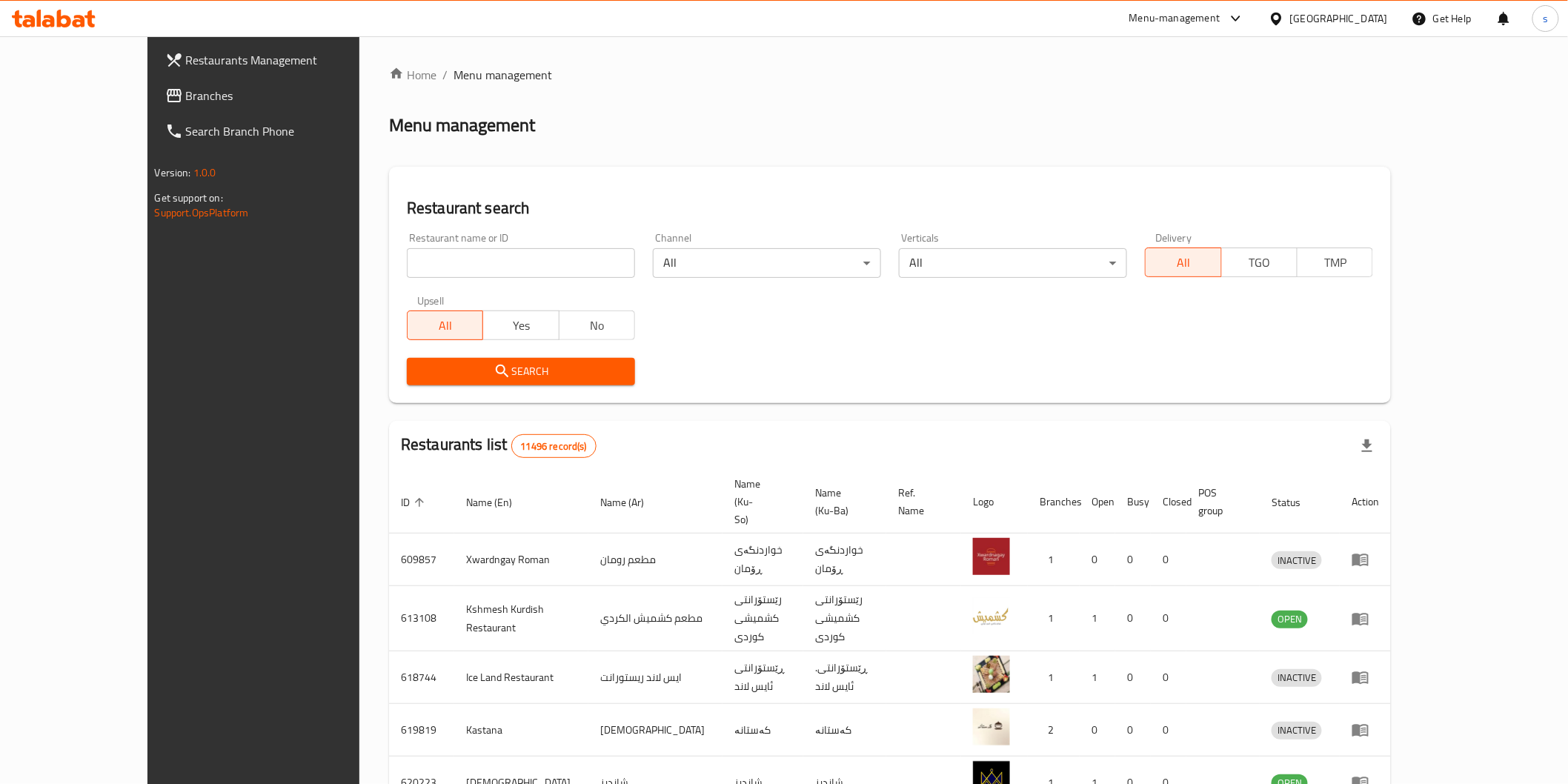
click at [530, 267] on input "search" at bounding box center [520, 262] width 228 height 29
paste input "[PERSON_NAME]"
type input "[PERSON_NAME]"
click button "Search" at bounding box center [520, 371] width 228 height 27
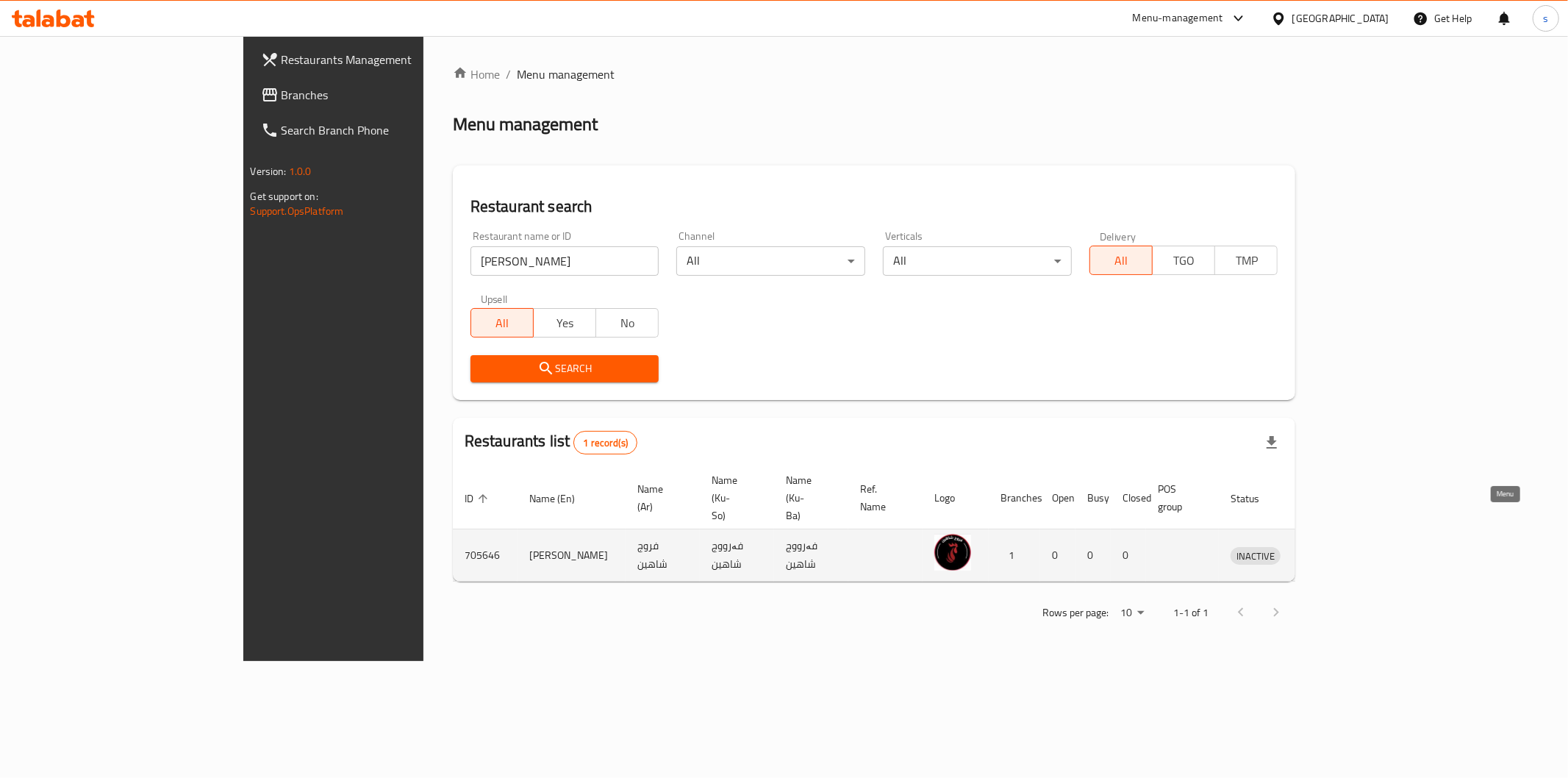
click at [1338, 546] on link "enhanced table" at bounding box center [1324, 554] width 27 height 18
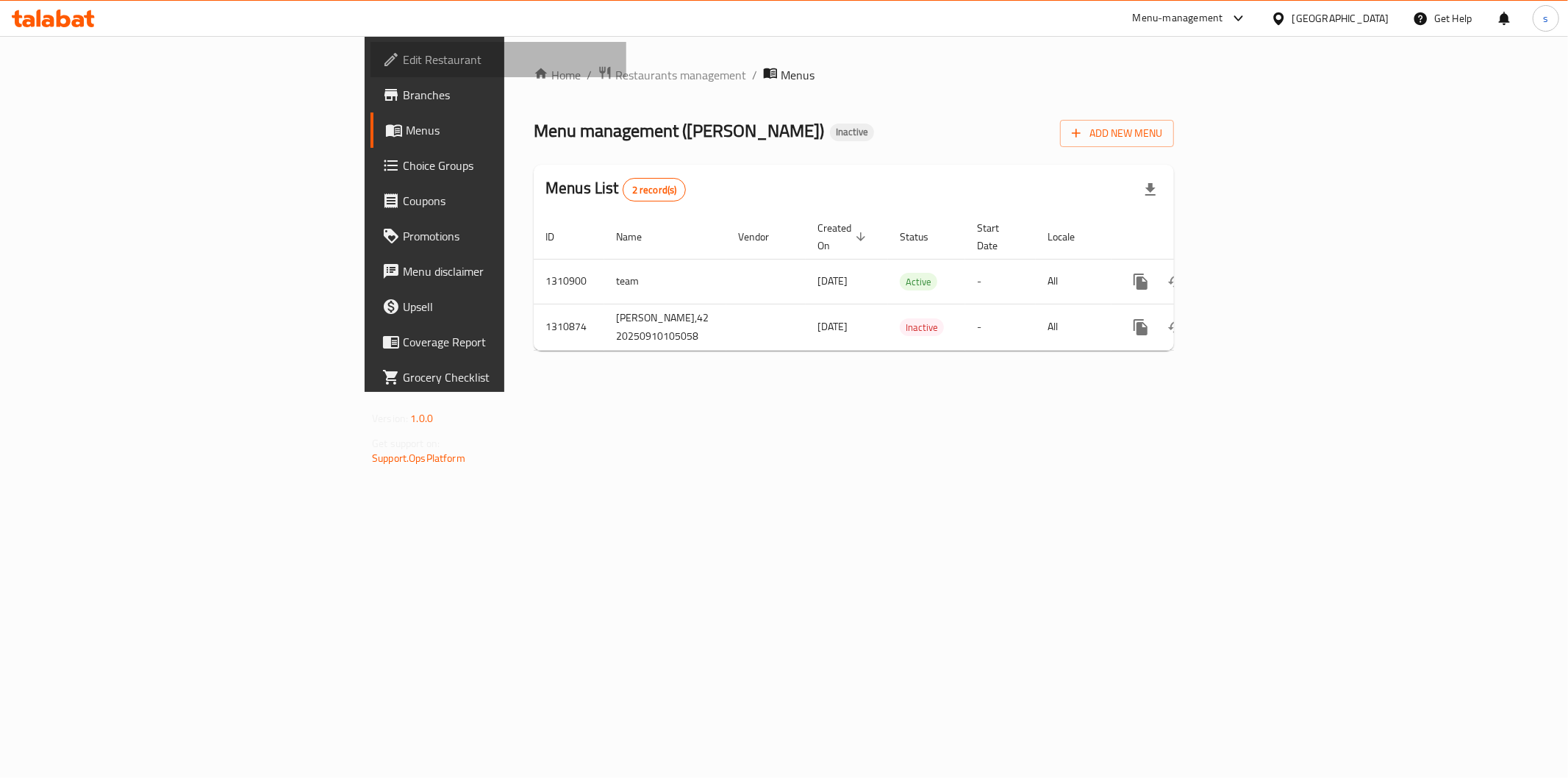
click at [403, 55] on span "Edit Restaurant" at bounding box center [509, 59] width 212 height 18
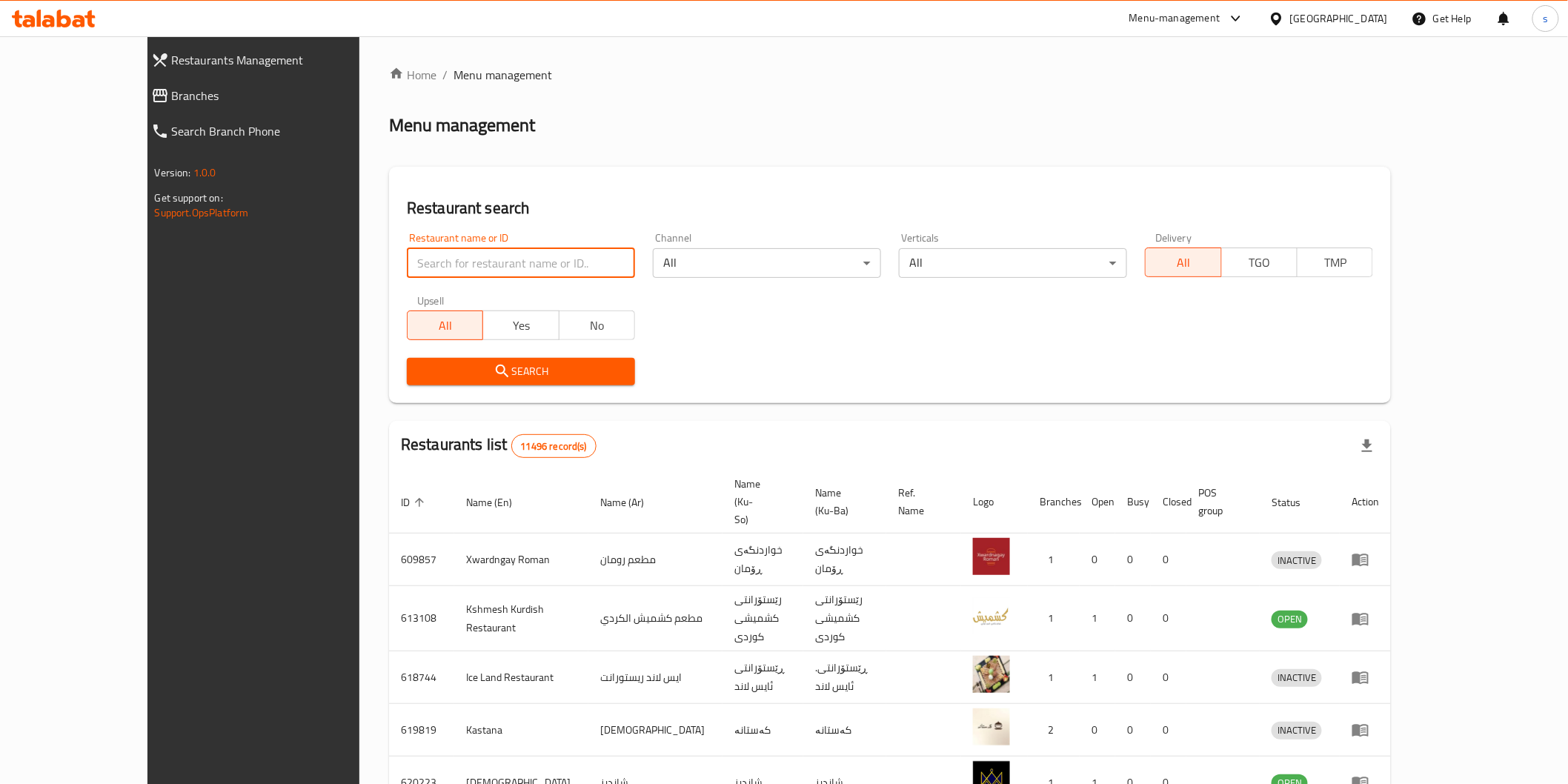
click at [445, 255] on input "search" at bounding box center [520, 262] width 228 height 29
paste input "Farouj"
type input "Farouj"
click button "Search" at bounding box center [520, 371] width 228 height 27
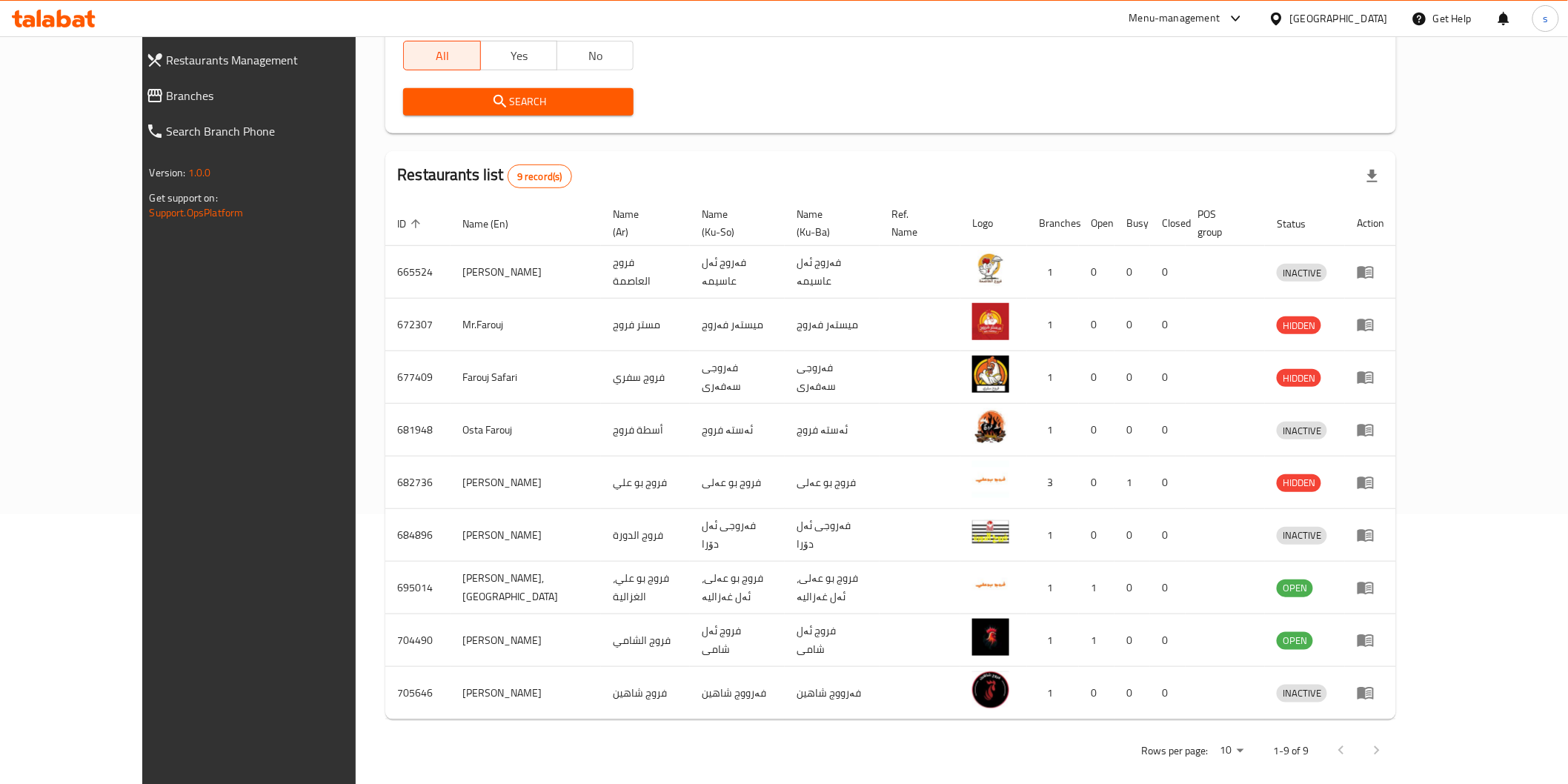
scroll to position [270, 0]
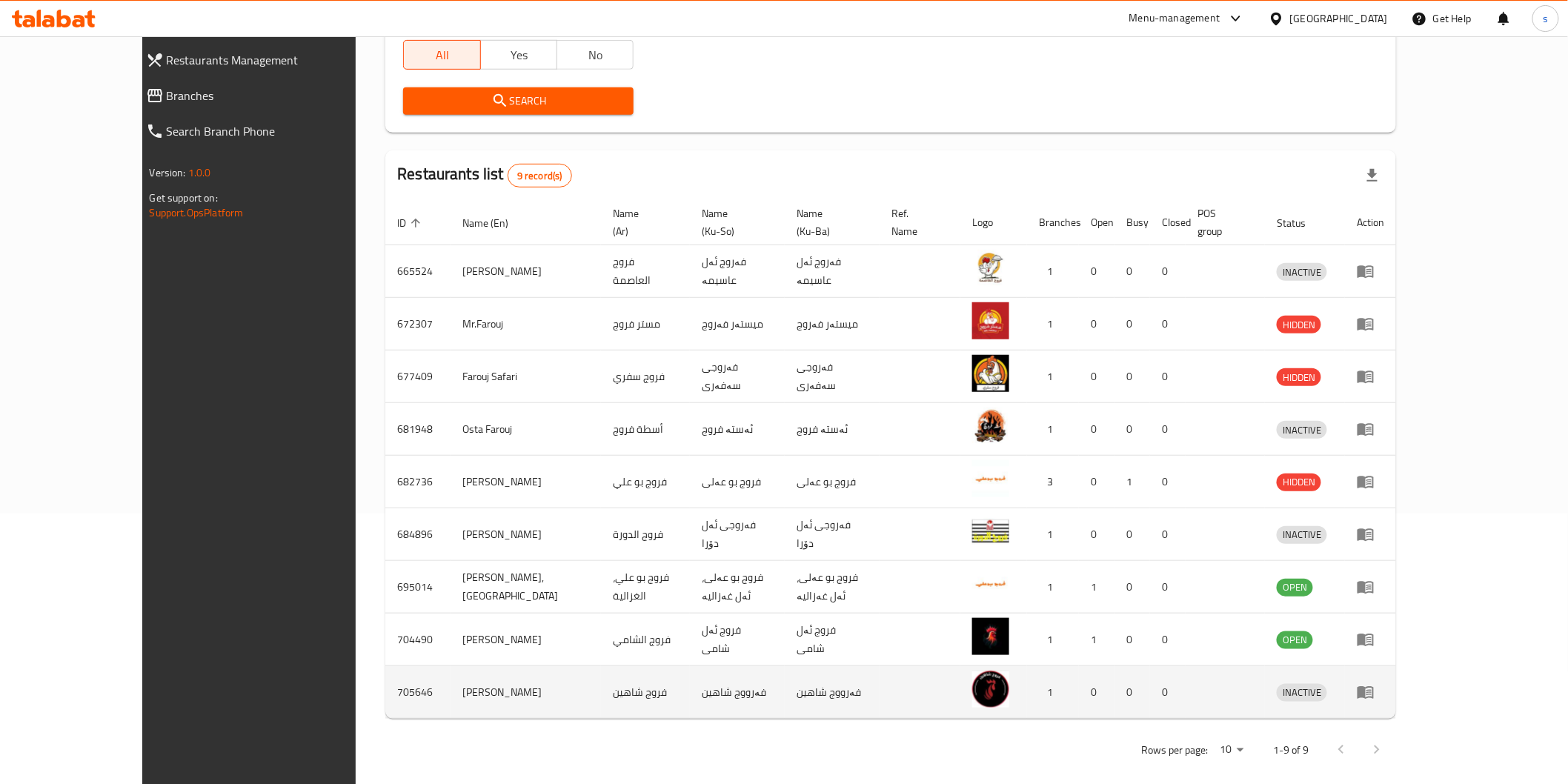
click at [1384, 683] on link "enhanced table" at bounding box center [1370, 691] width 27 height 18
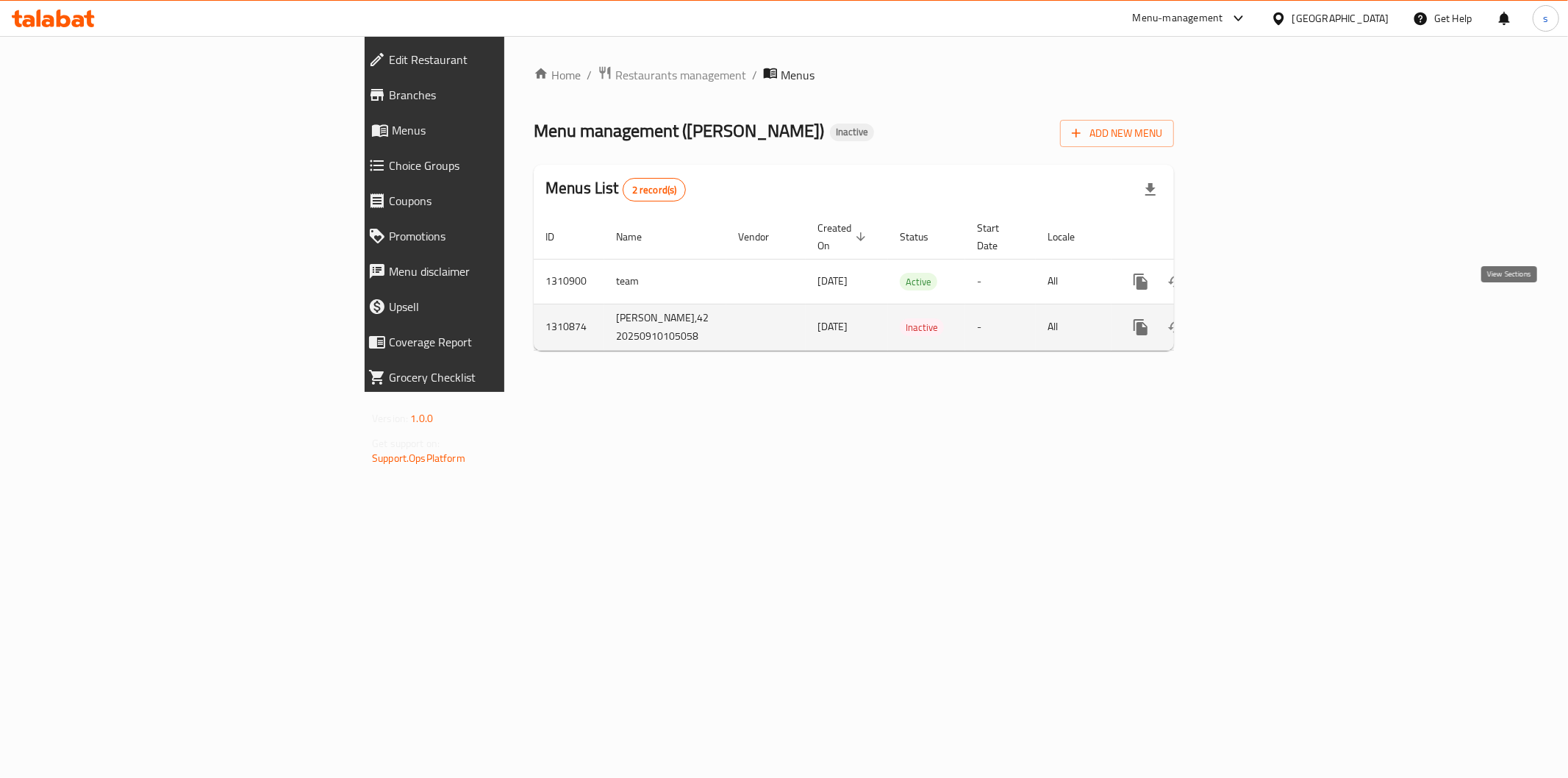
click at [1256, 319] on icon "enhanced table" at bounding box center [1247, 327] width 18 height 18
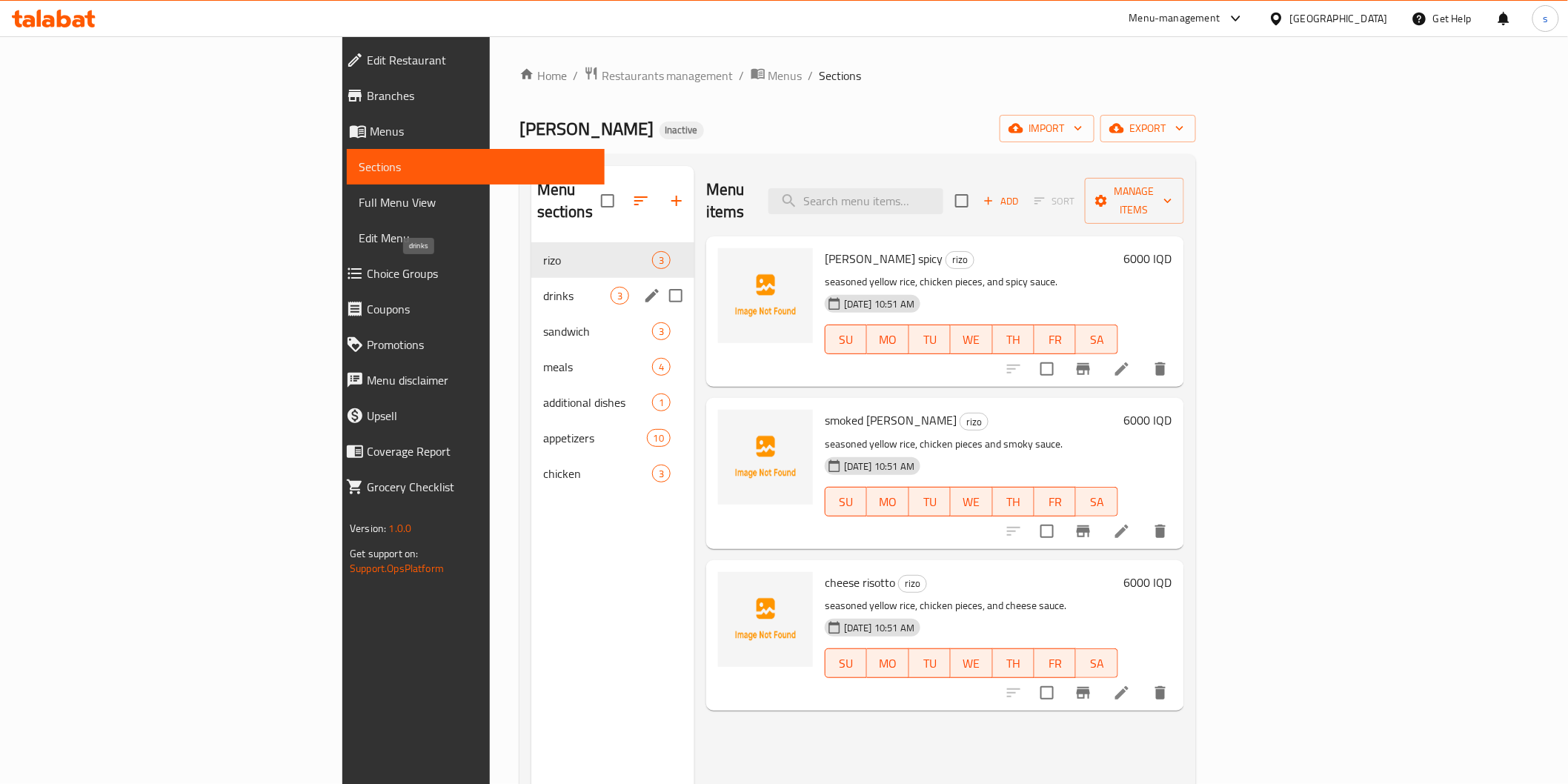
click at [543, 287] on span "drinks" at bounding box center [576, 295] width 67 height 18
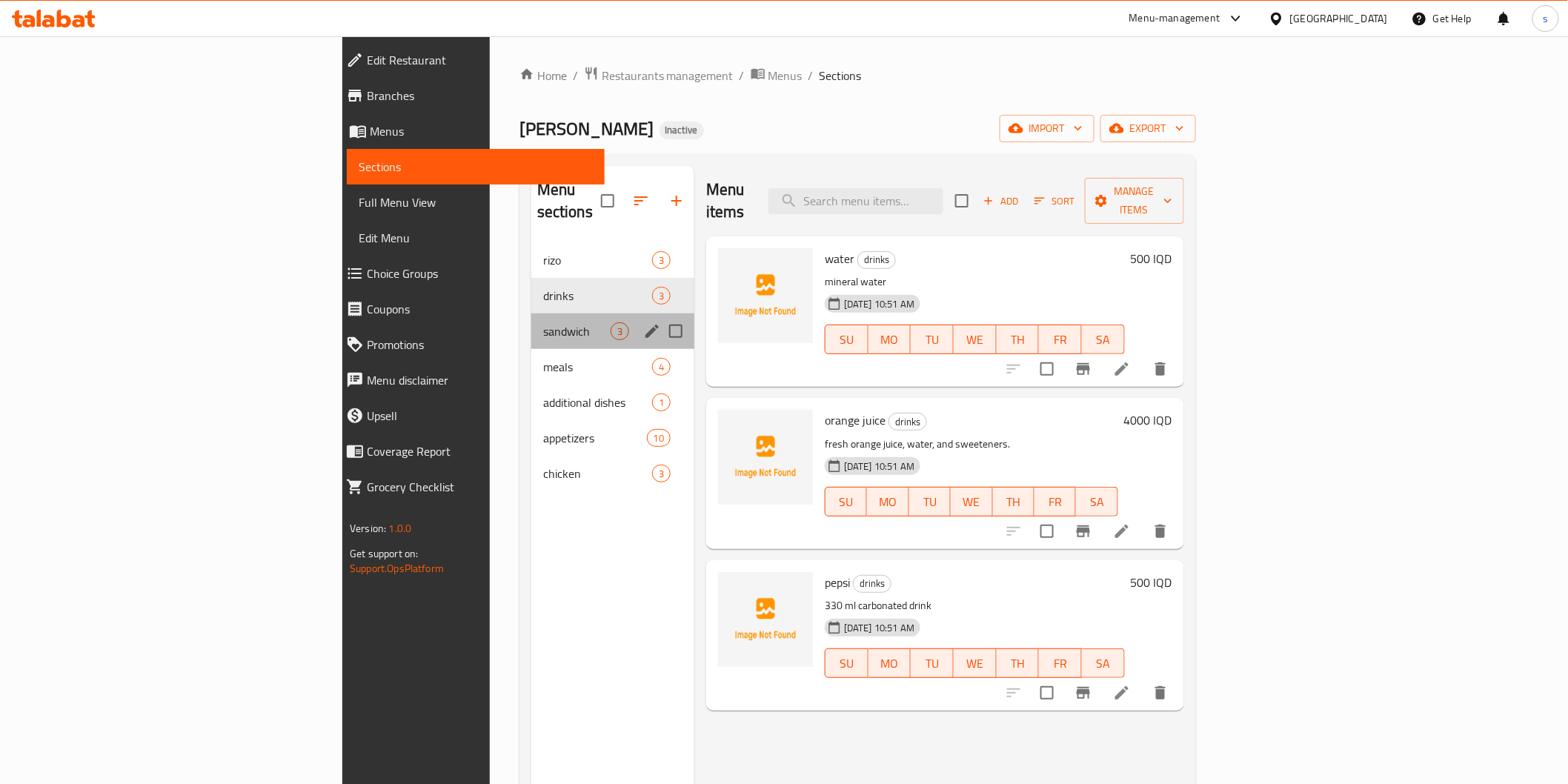
click at [532, 320] on div "sandwich 3" at bounding box center [613, 331] width 163 height 36
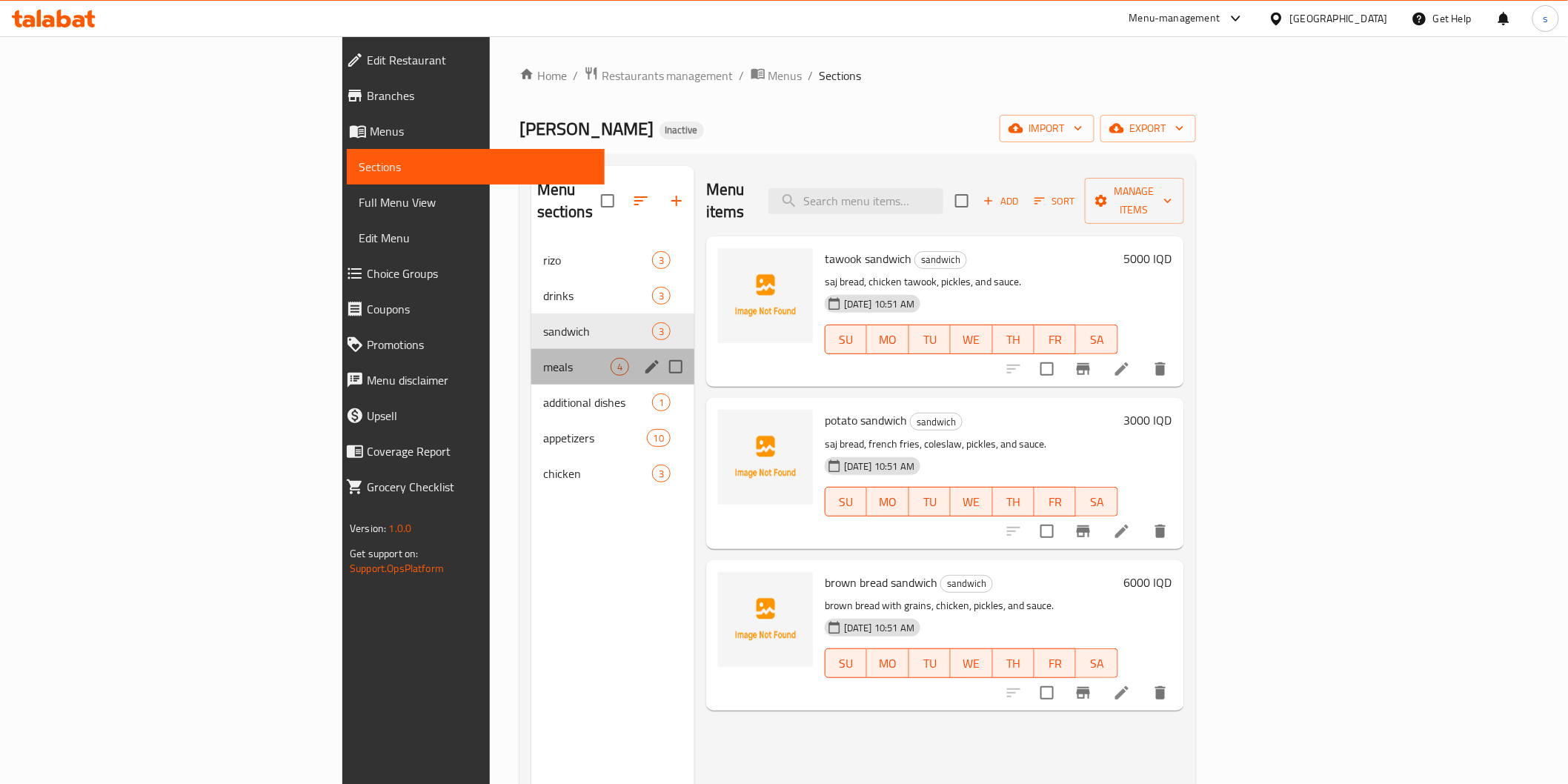
click at [532, 356] on div "meals 4" at bounding box center [613, 366] width 163 height 36
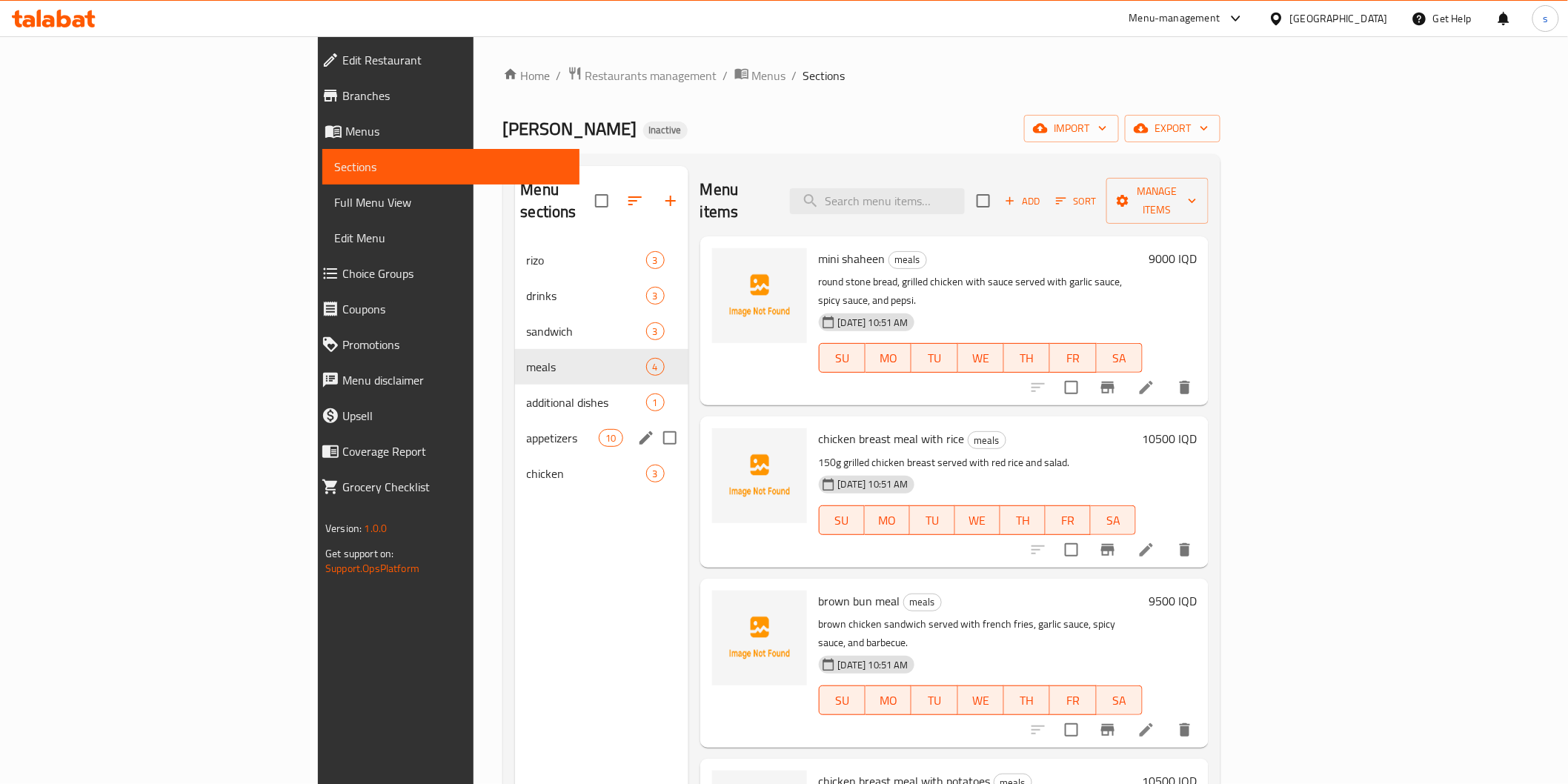
click at [515, 419] on div "appetizers 10" at bounding box center [602, 437] width 173 height 36
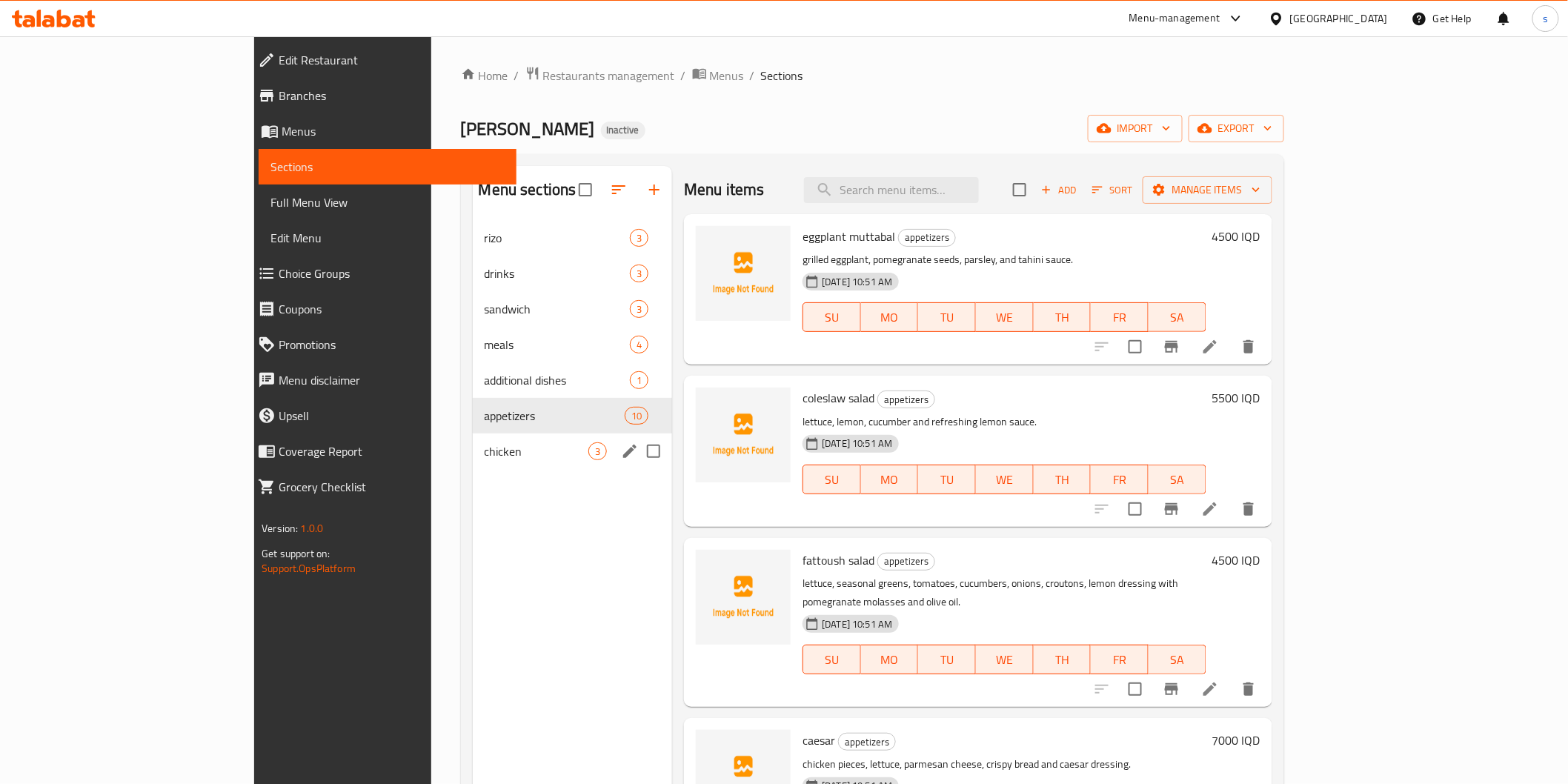
click at [473, 434] on div "chicken 3" at bounding box center [572, 452] width 200 height 36
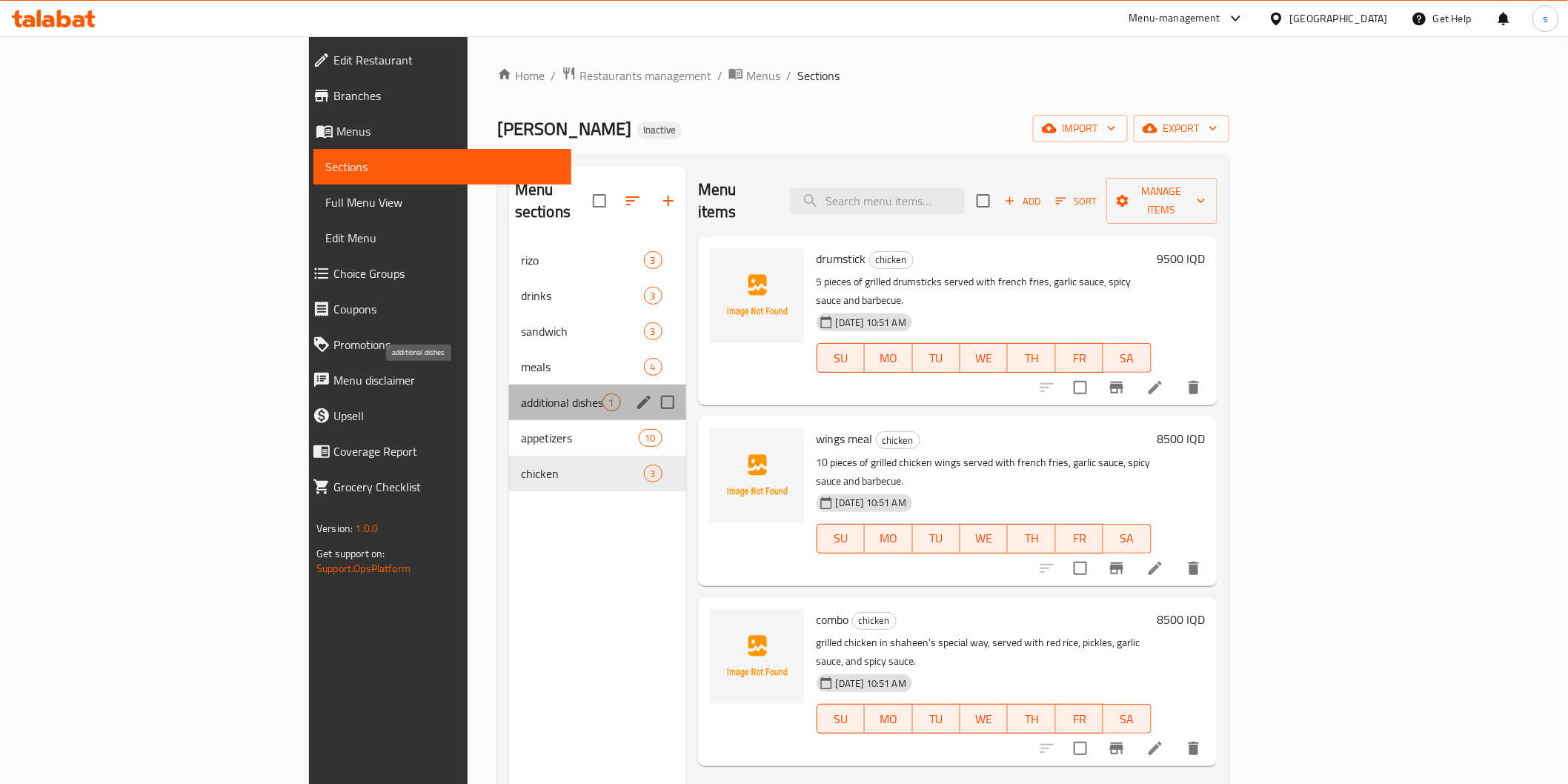
click at [521, 393] on span "additional dishes" at bounding box center [562, 401] width 81 height 18
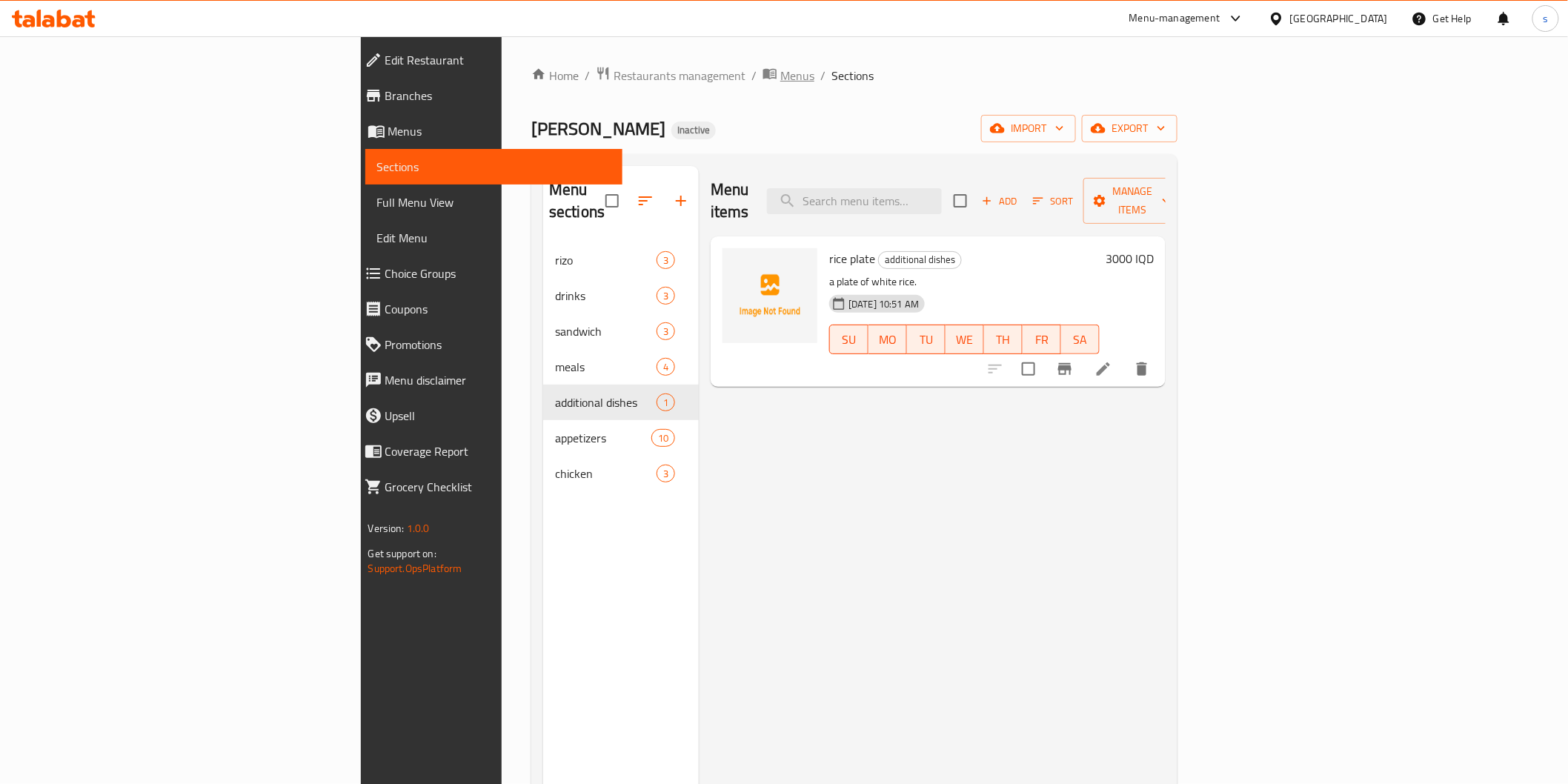
click at [763, 68] on span "breadcrumb" at bounding box center [771, 76] width 18 height 19
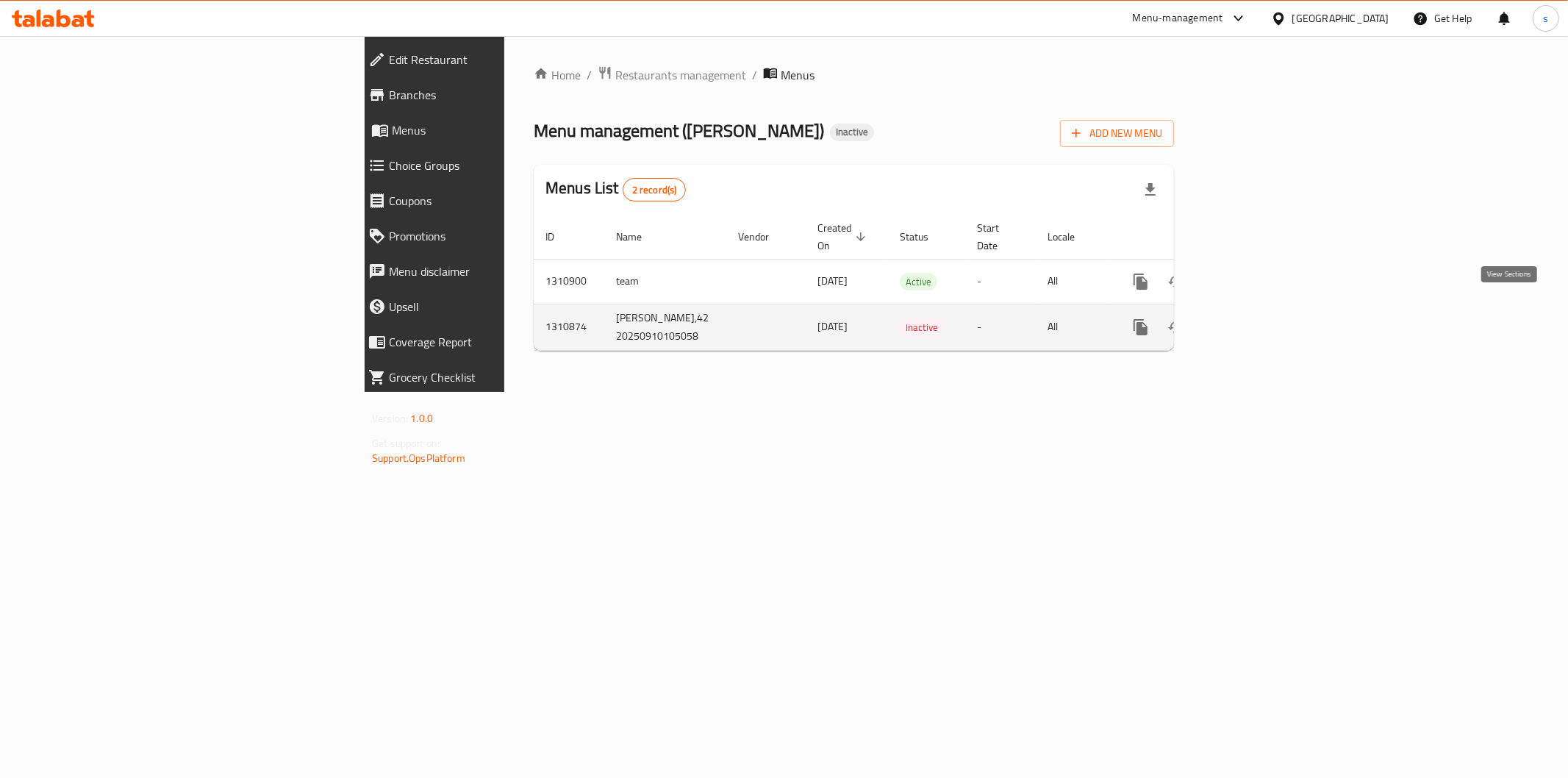
click at [1256, 319] on icon "enhanced table" at bounding box center [1247, 327] width 18 height 18
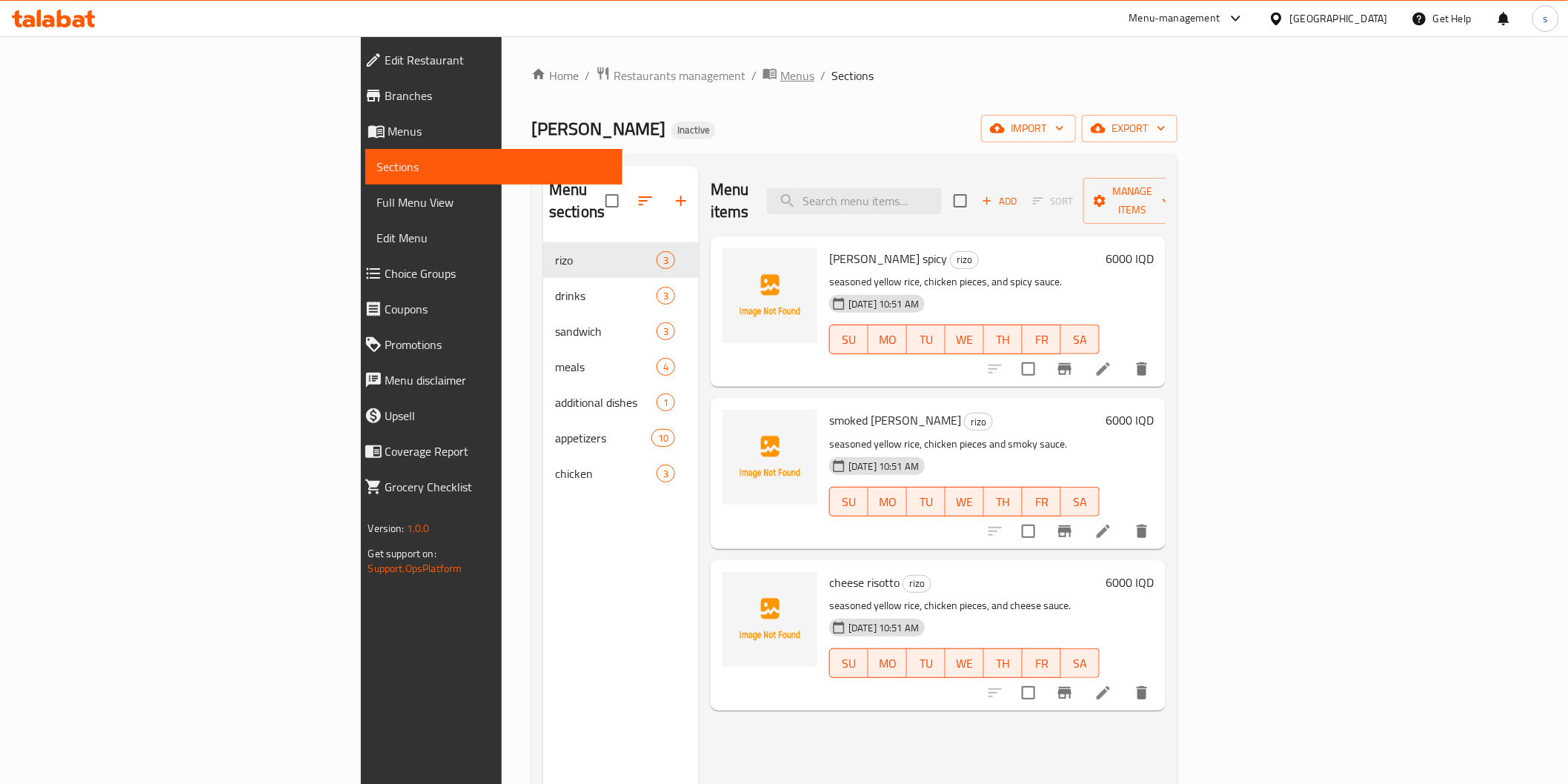
click at [781, 67] on span "Menus" at bounding box center [798, 75] width 34 height 18
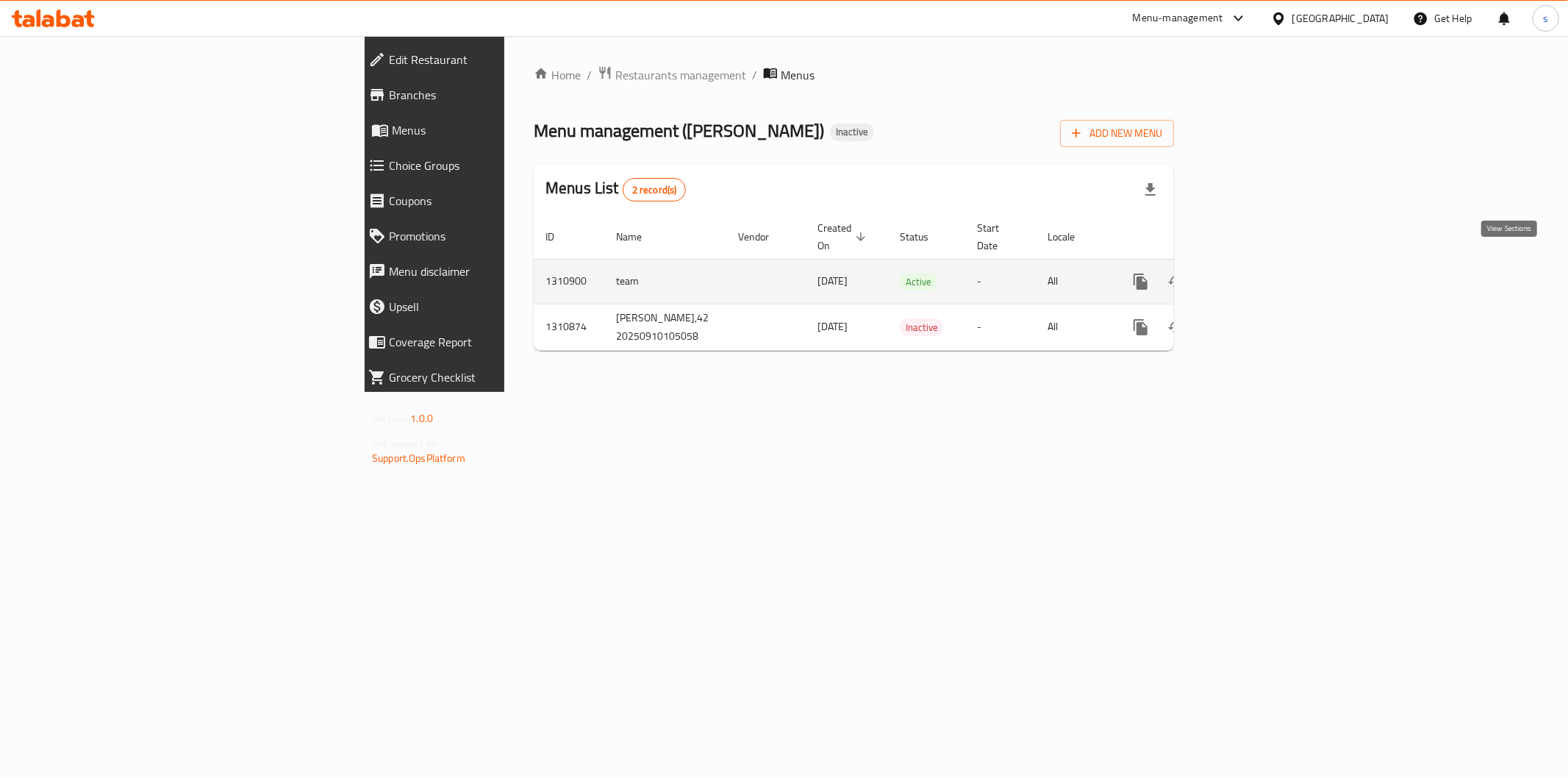
click at [1256, 272] on icon "enhanced table" at bounding box center [1247, 281] width 18 height 18
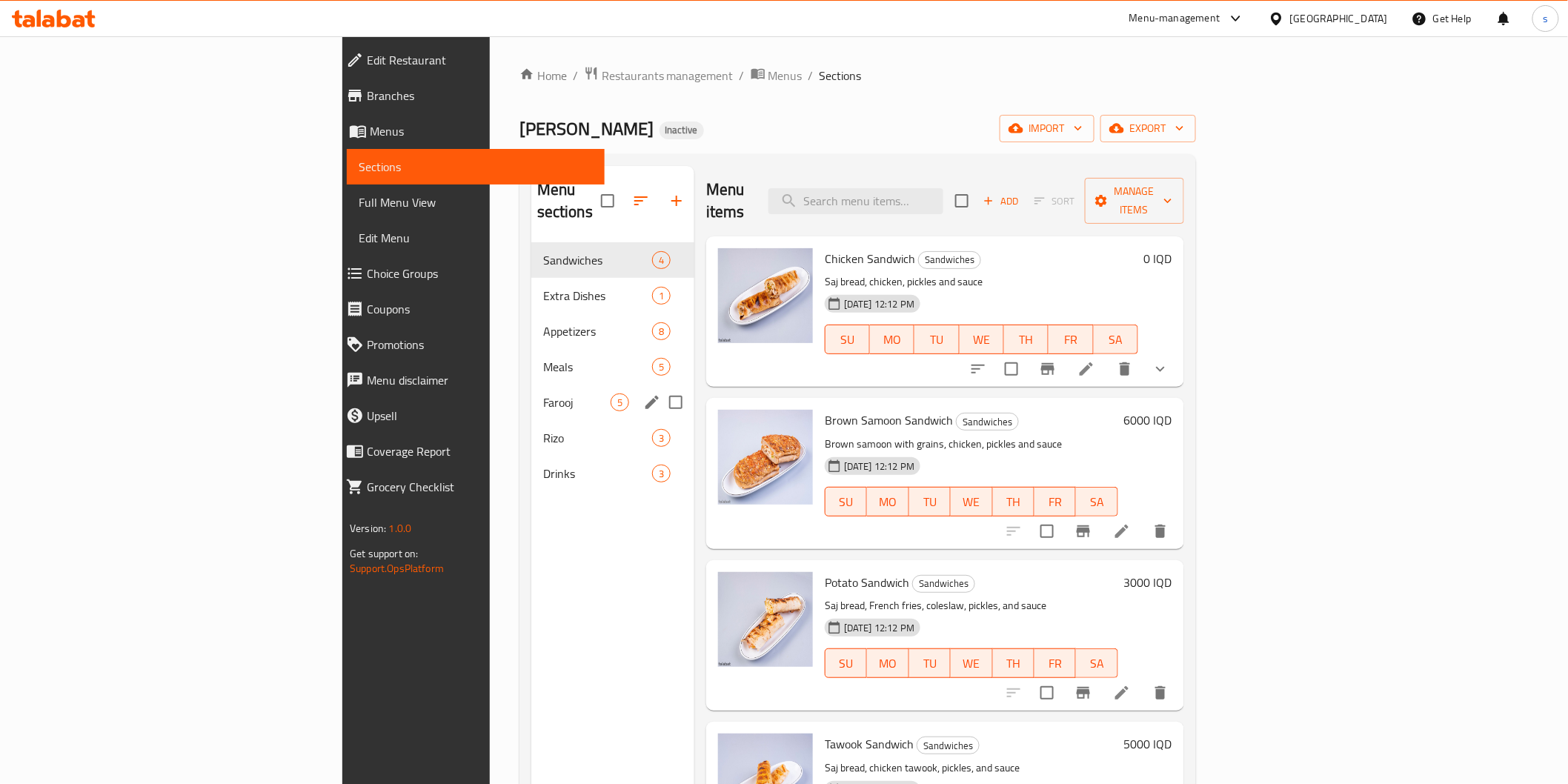
click at [532, 389] on div "Farooj 5" at bounding box center [613, 402] width 163 height 36
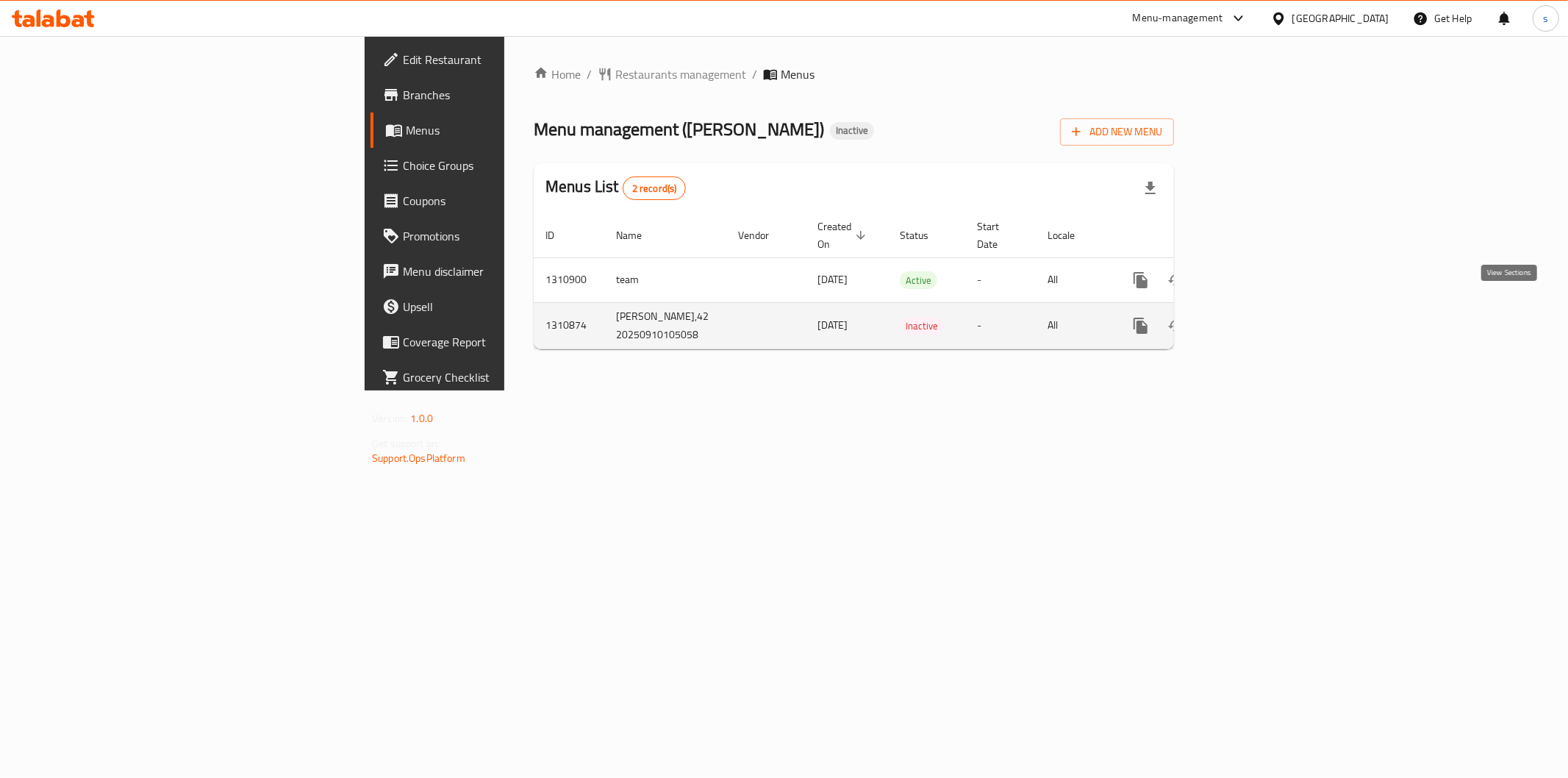
click at [1256, 317] on icon "enhanced table" at bounding box center [1247, 325] width 18 height 18
